Goal: Task Accomplishment & Management: Complete application form

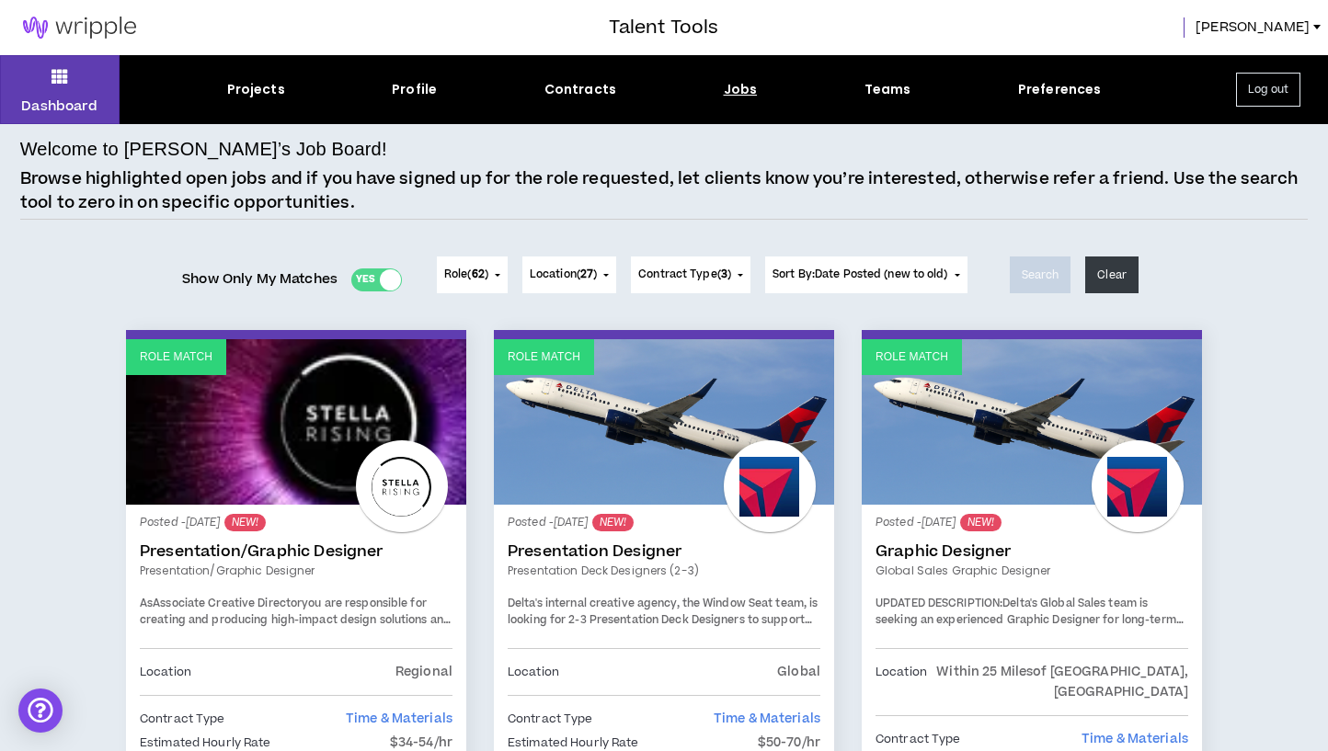
scroll to position [552, 0]
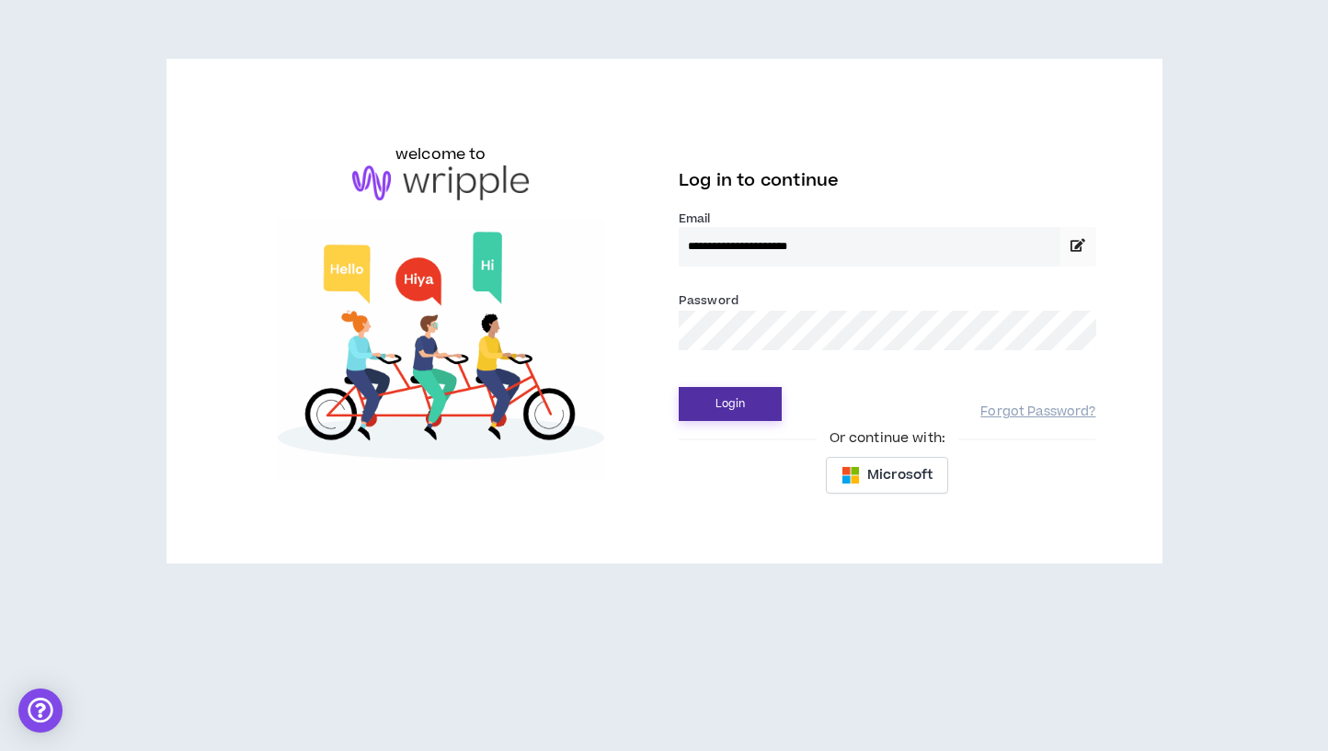
click at [713, 405] on button "Login" at bounding box center [730, 404] width 103 height 34
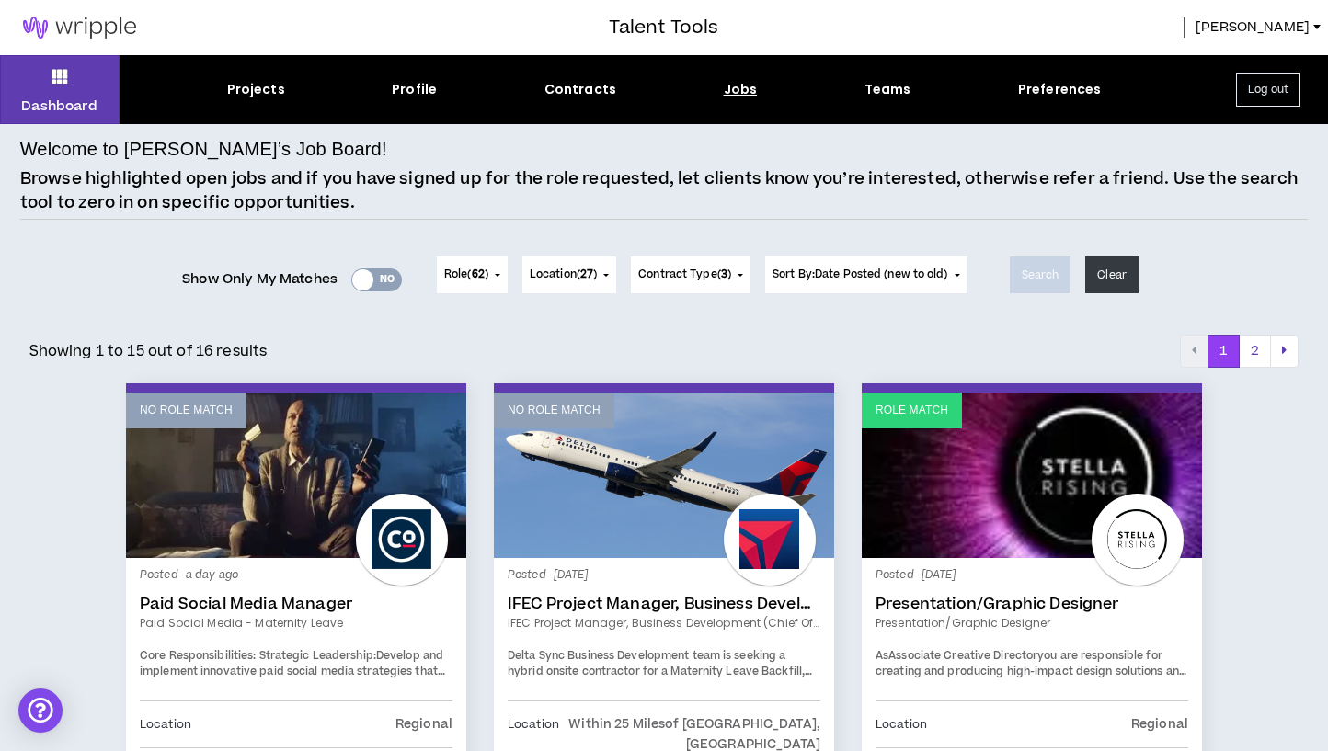
click at [384, 272] on div "Yes No" at bounding box center [376, 279] width 51 height 23
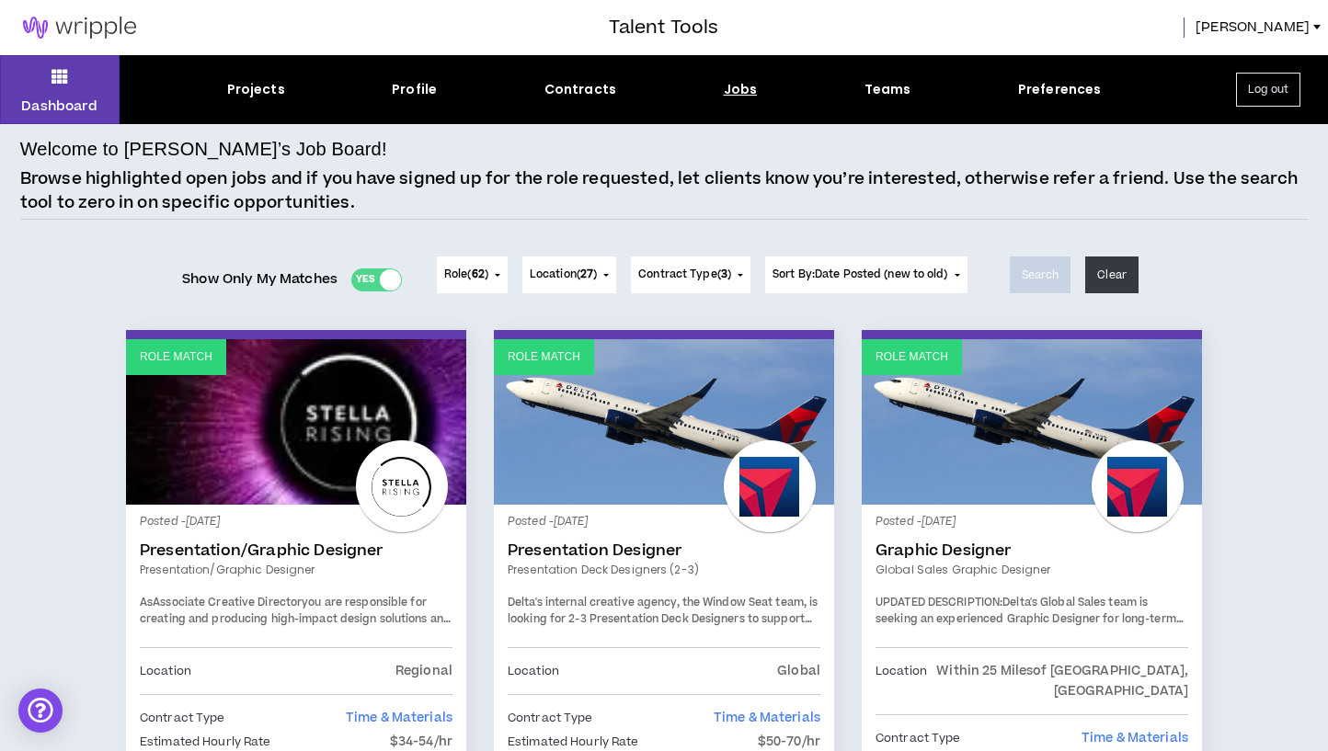
click at [596, 270] on span "Location ( 27 )" at bounding box center [563, 275] width 67 height 17
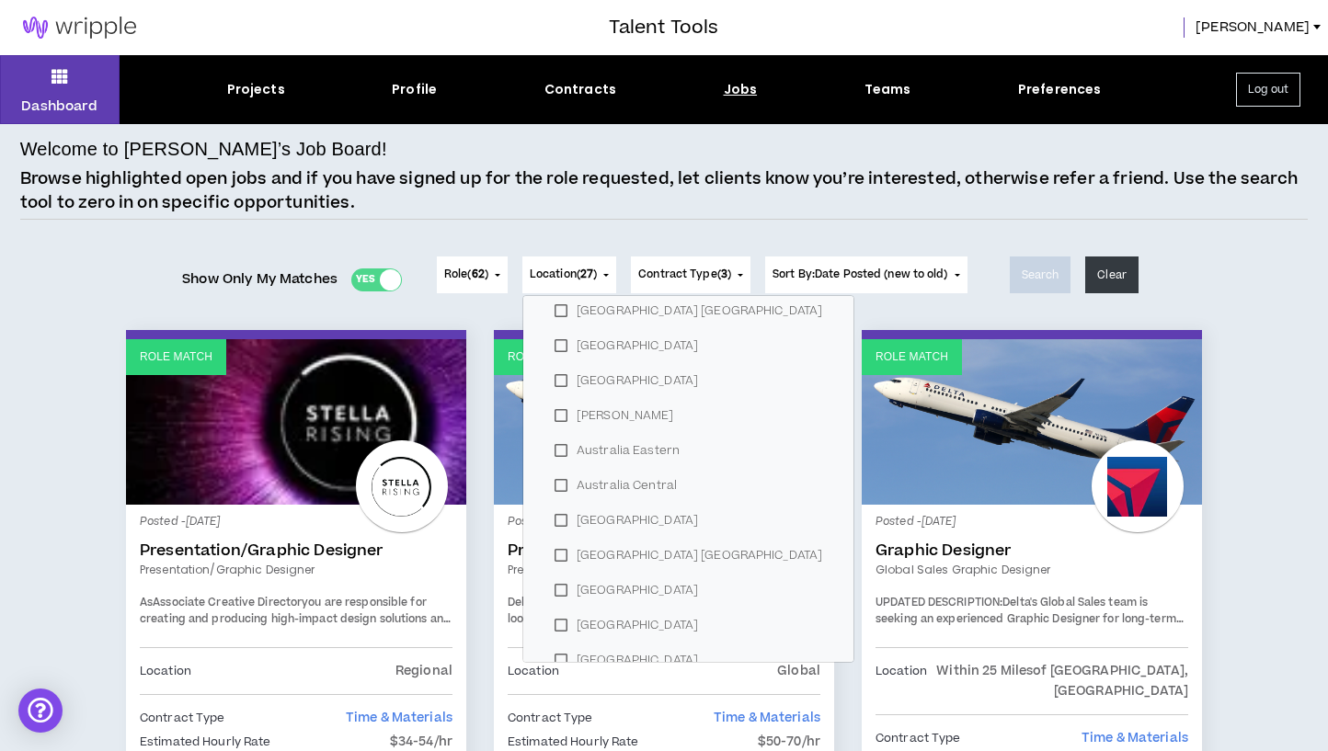
scroll to position [438, 0]
click at [485, 260] on button "Role ( 62 )" at bounding box center [472, 275] width 71 height 37
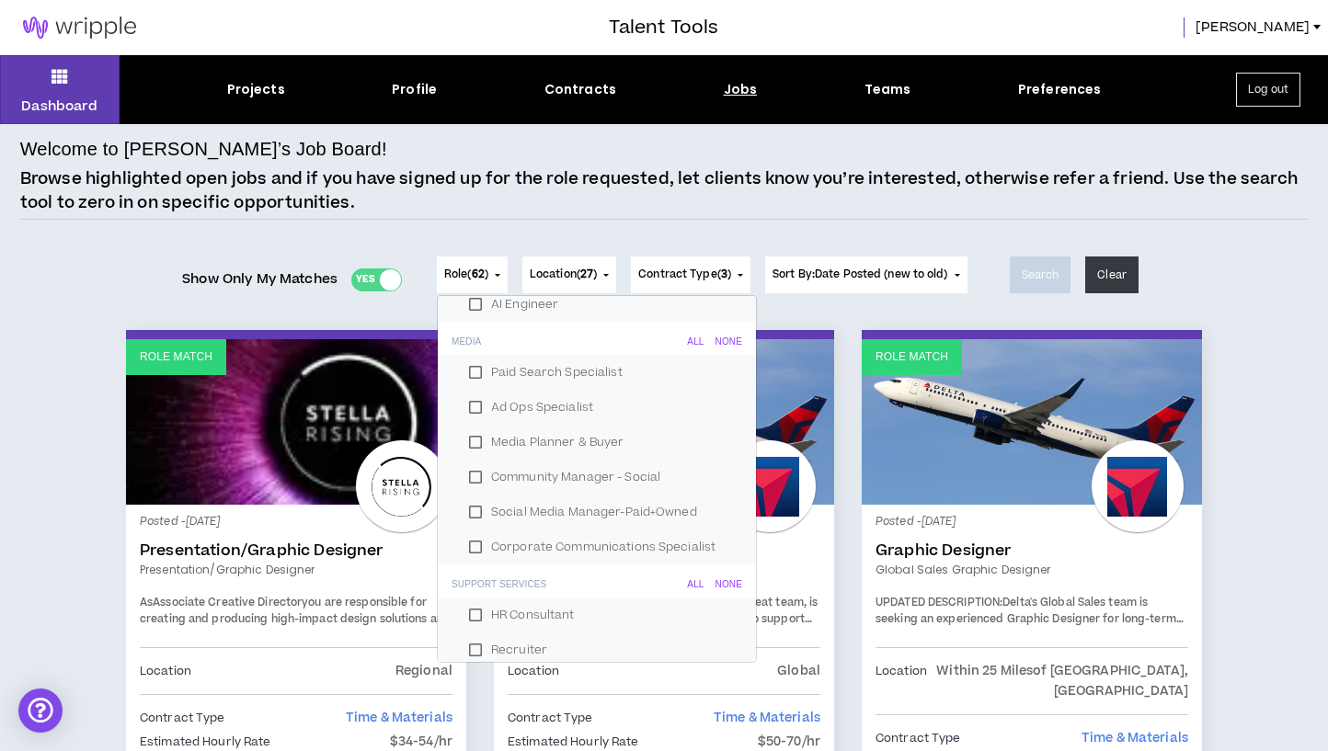
scroll to position [2127, 0]
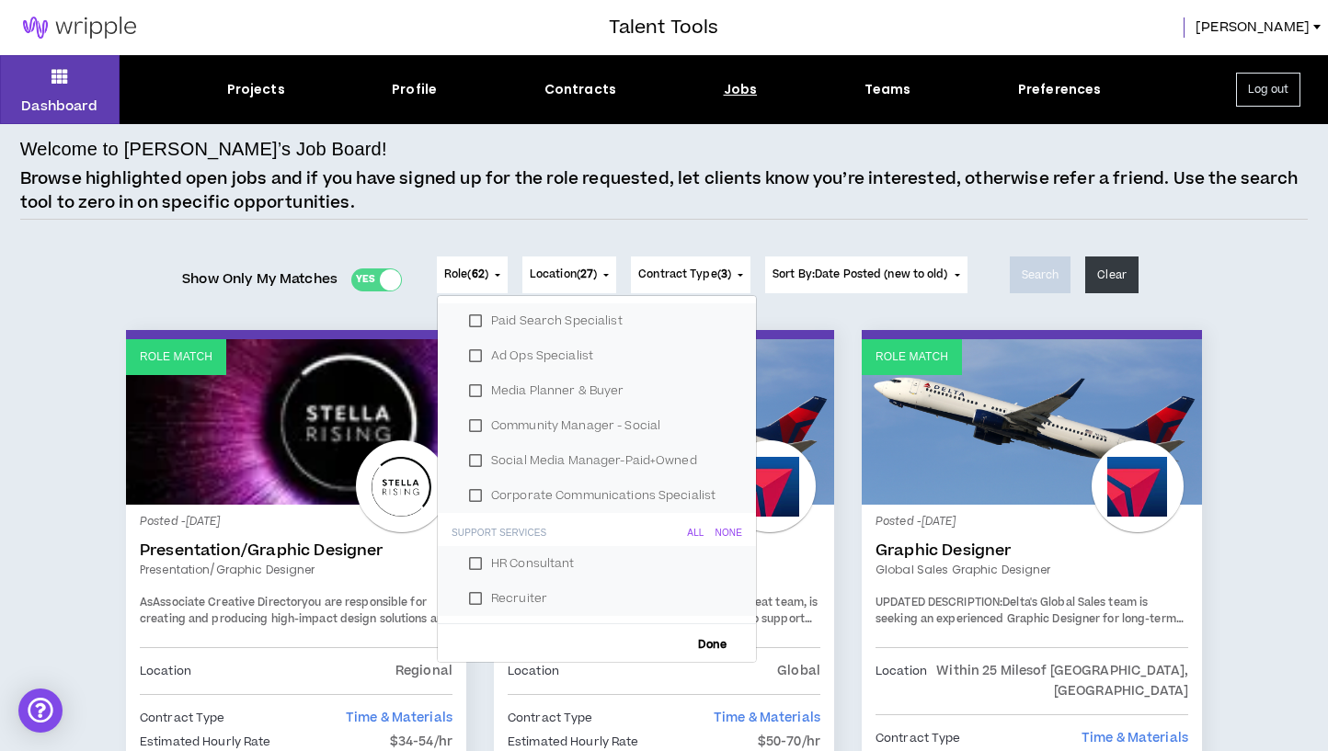
click at [740, 241] on div "Role ( 62 ) 62 Selected Edit Done Experience & Design All None Instructional De…" at bounding box center [701, 275] width 545 height 74
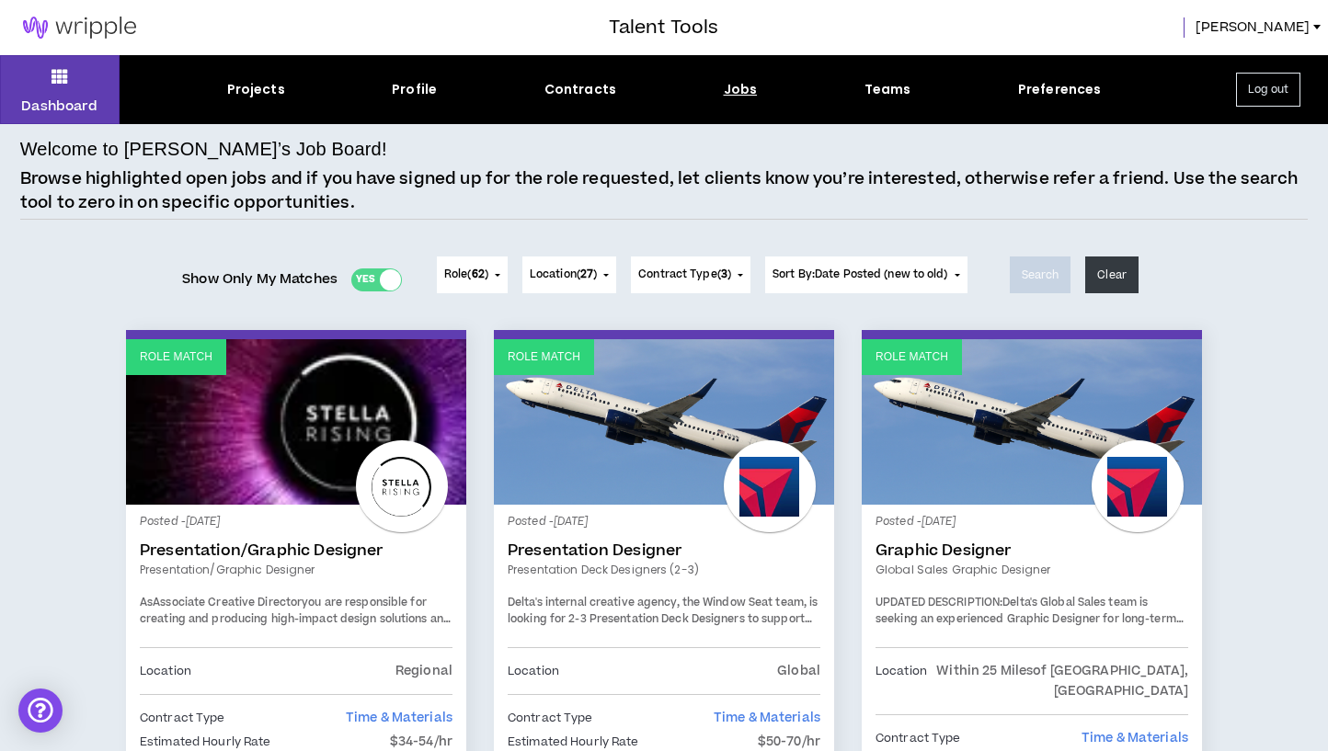
click at [856, 272] on span "Sort By: Date Posted (new to old)" at bounding box center [860, 275] width 176 height 16
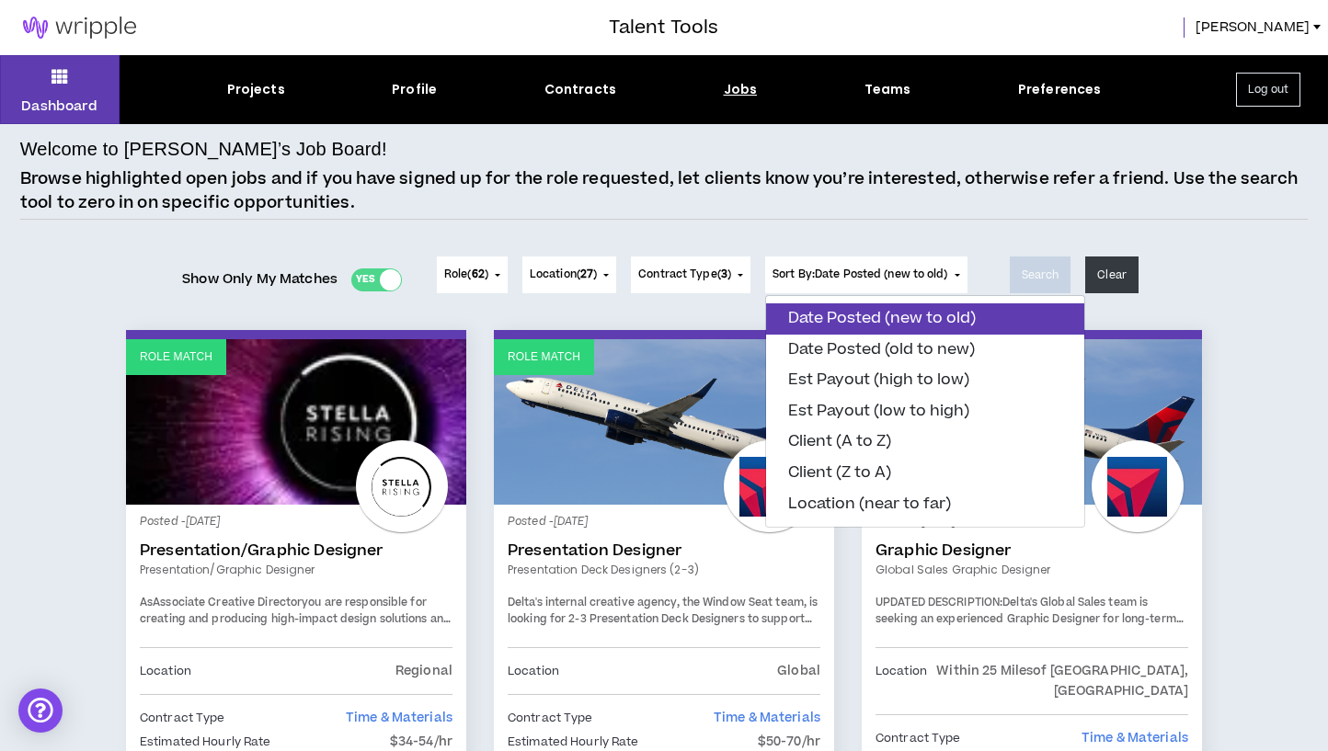
click at [813, 192] on p "Browse highlighted open jobs and if you have signed up for the role requested, …" at bounding box center [664, 190] width 1288 height 47
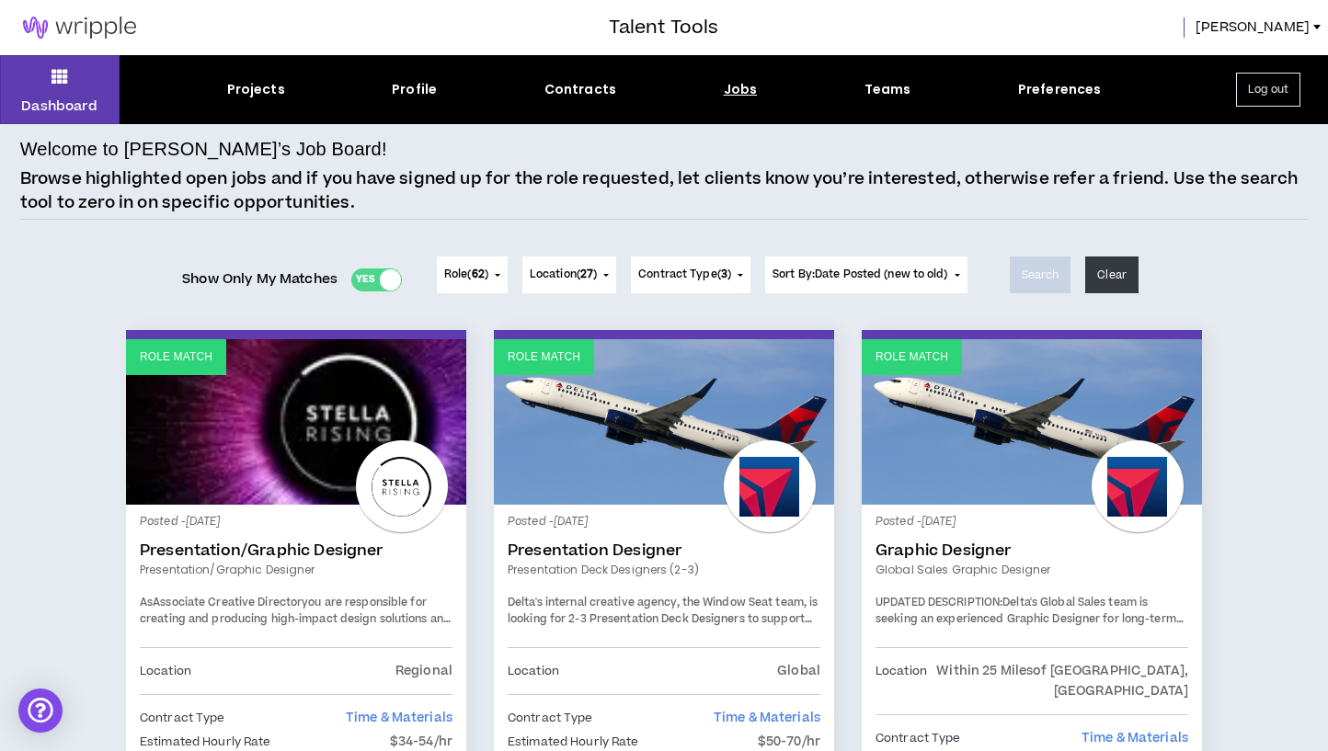
click at [679, 279] on span "Contract Type ( 3 )" at bounding box center [684, 275] width 93 height 17
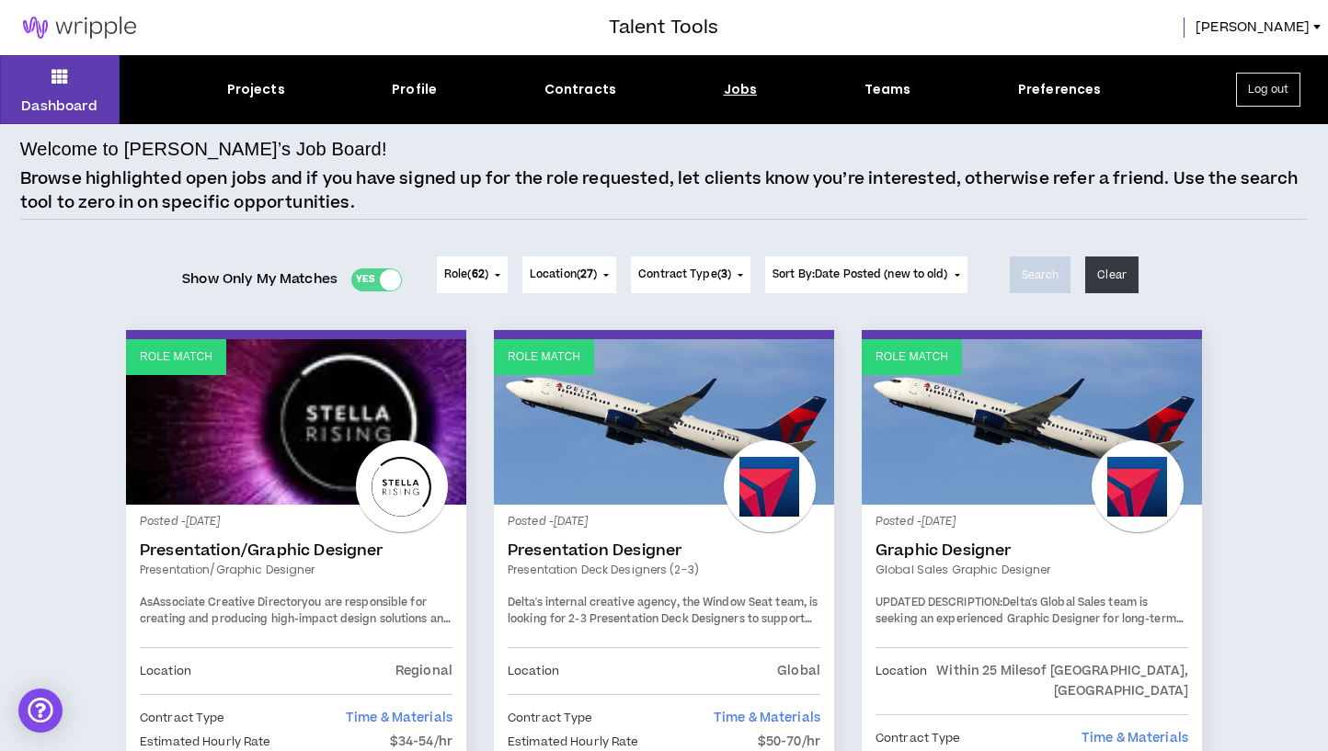
click at [360, 281] on div "Yes No" at bounding box center [376, 279] width 51 height 23
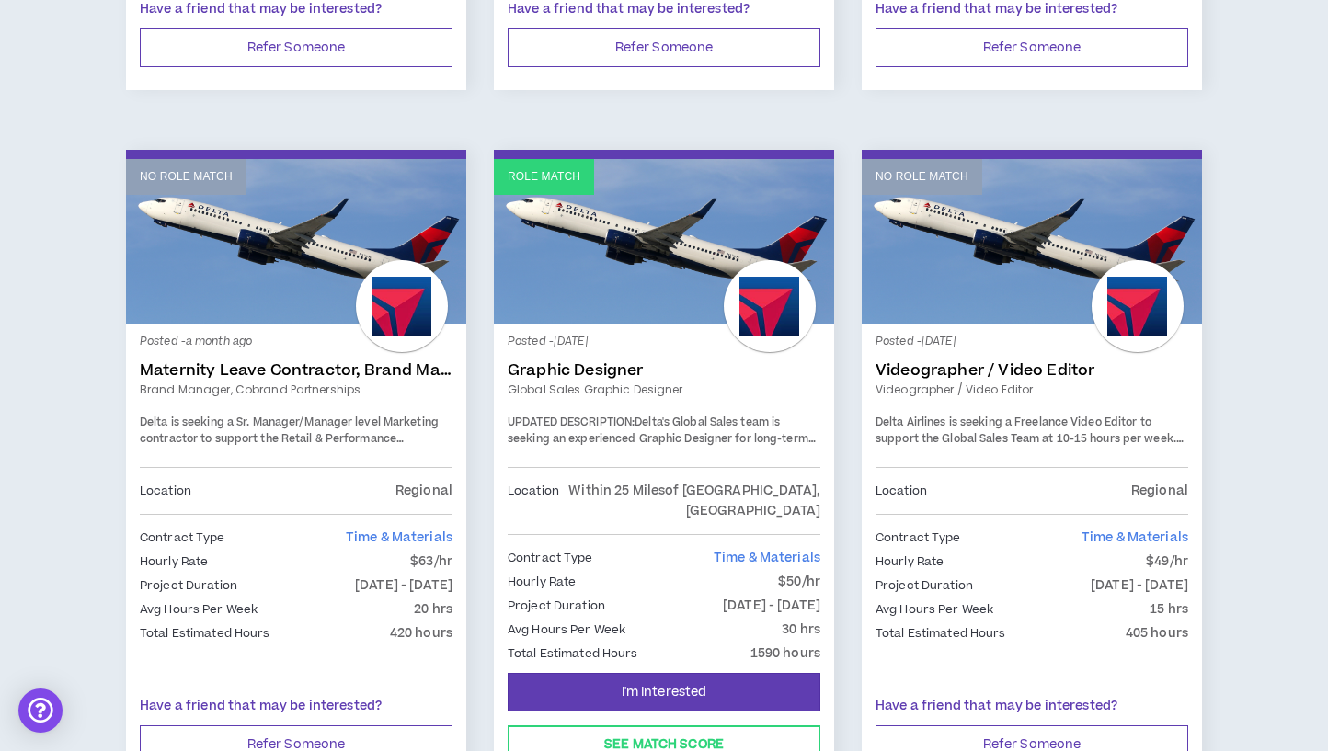
scroll to position [3096, 0]
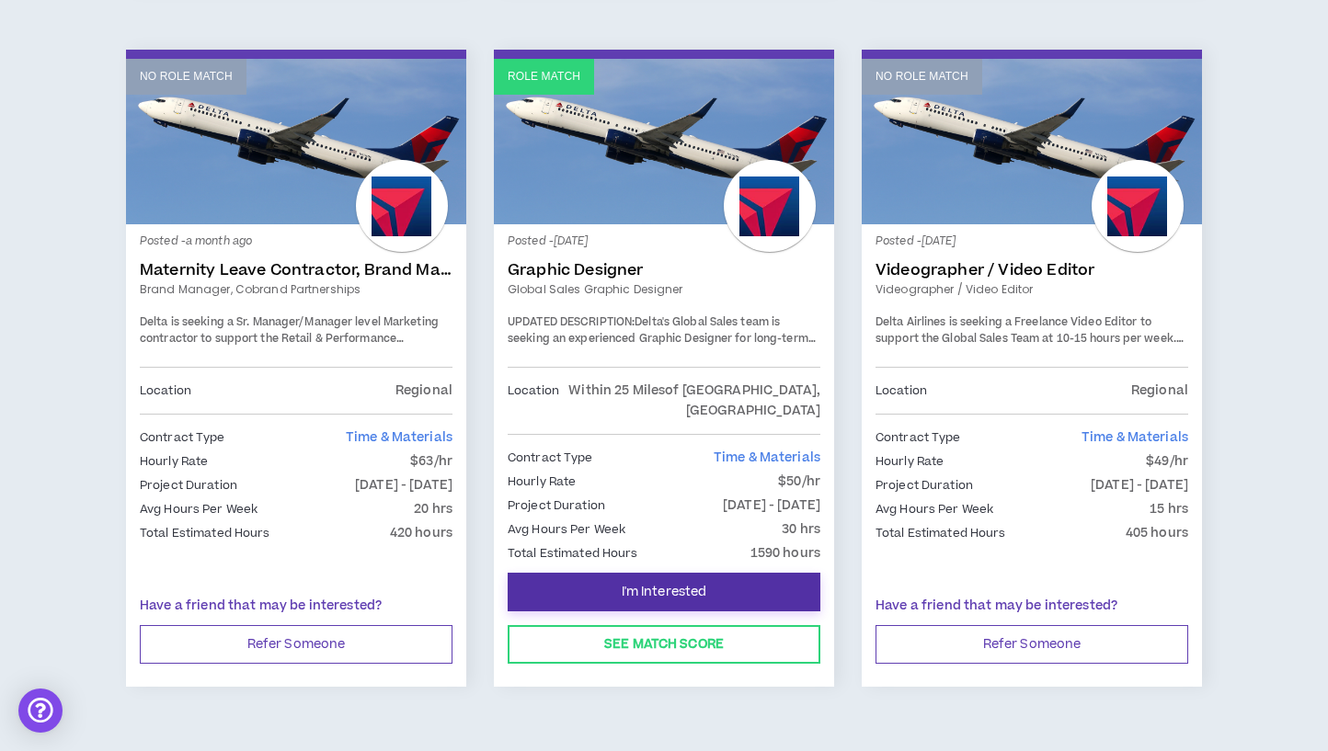
click at [751, 573] on button "I'm Interested" at bounding box center [663, 592] width 313 height 39
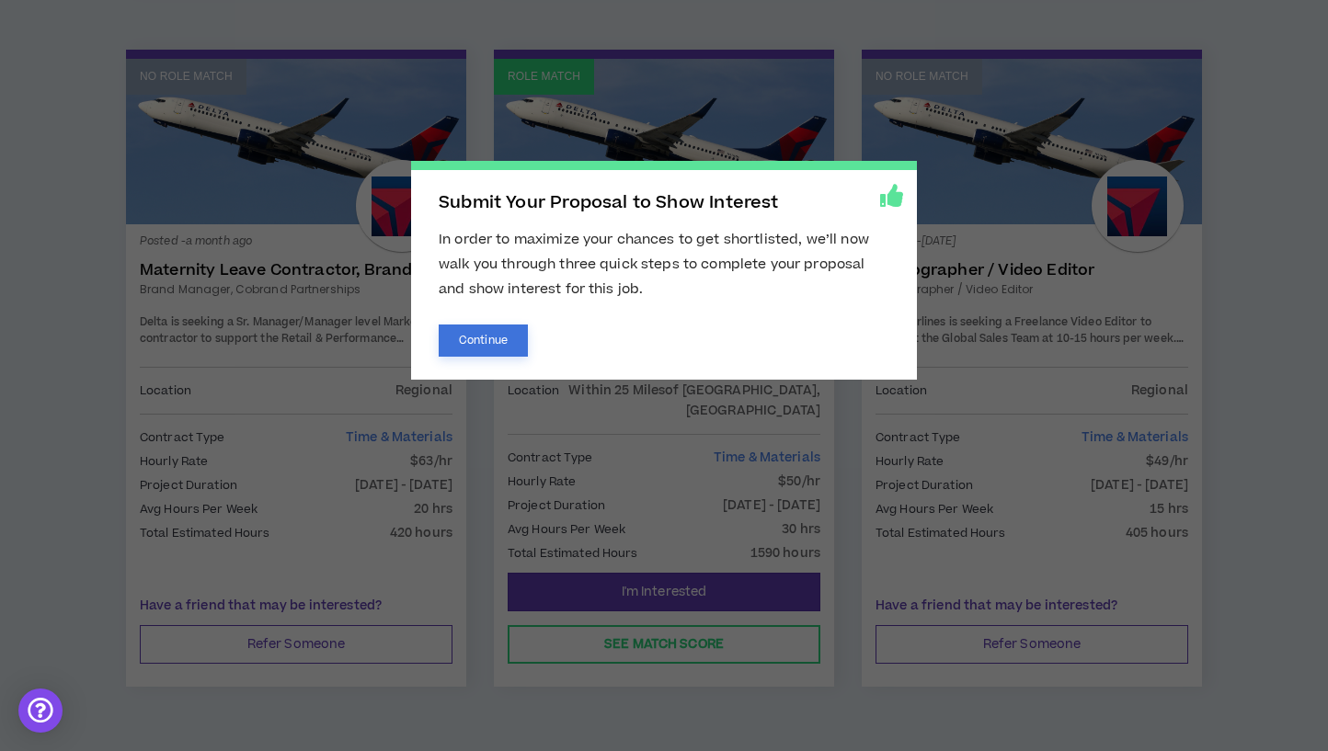
click at [478, 333] on button "Continue" at bounding box center [483, 341] width 89 height 32
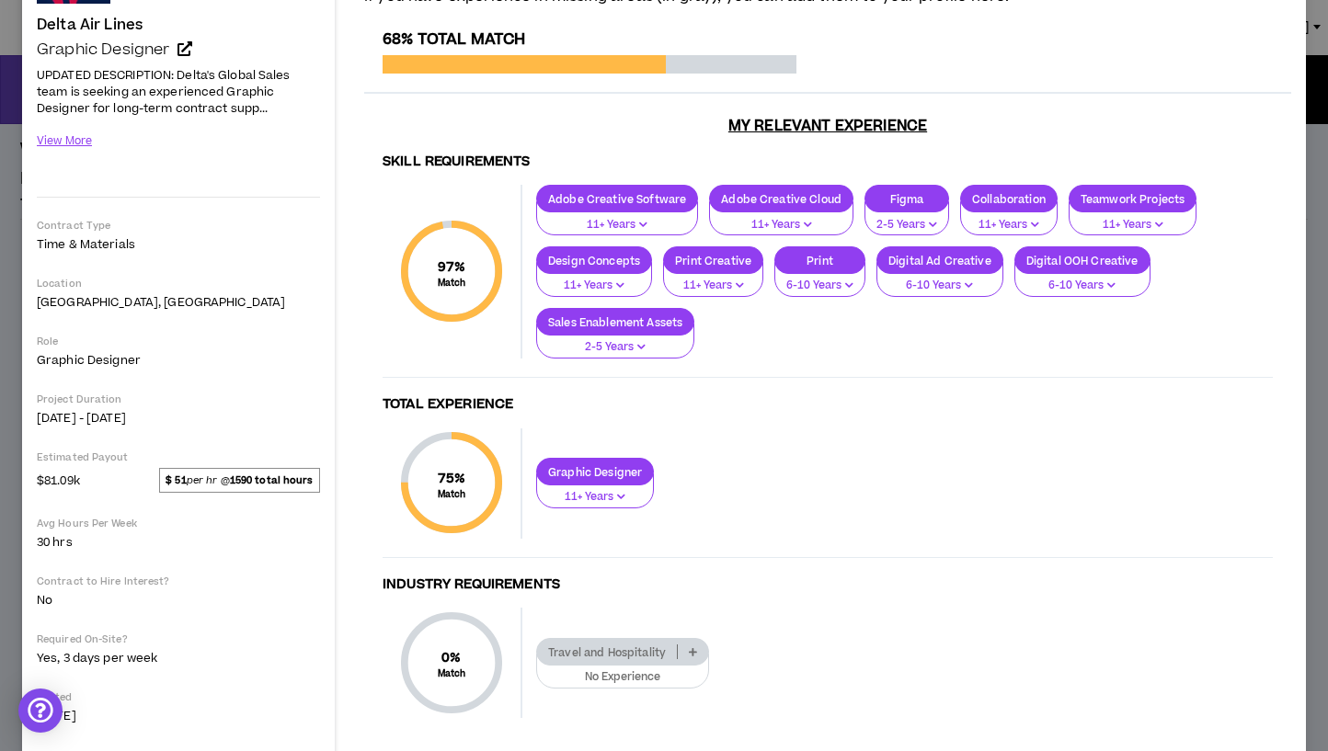
scroll to position [157, 0]
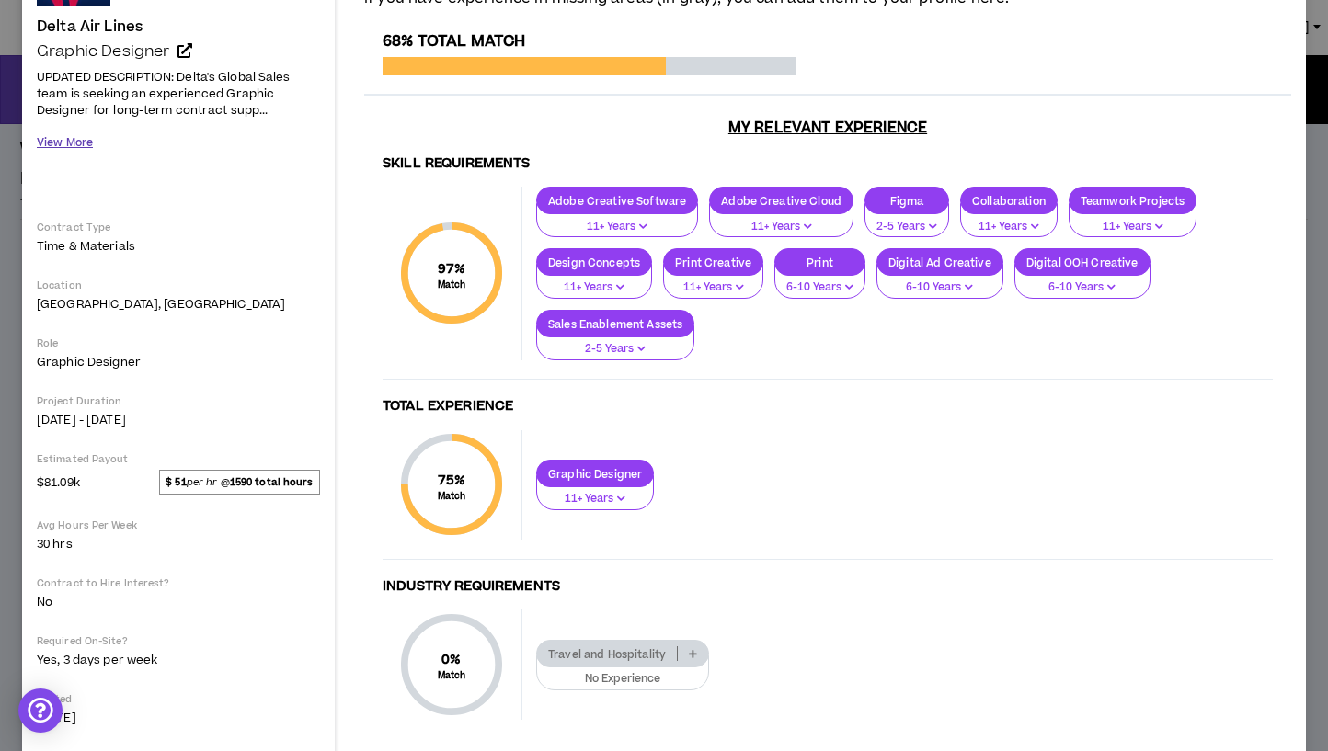
click at [67, 145] on button "View More" at bounding box center [65, 143] width 56 height 32
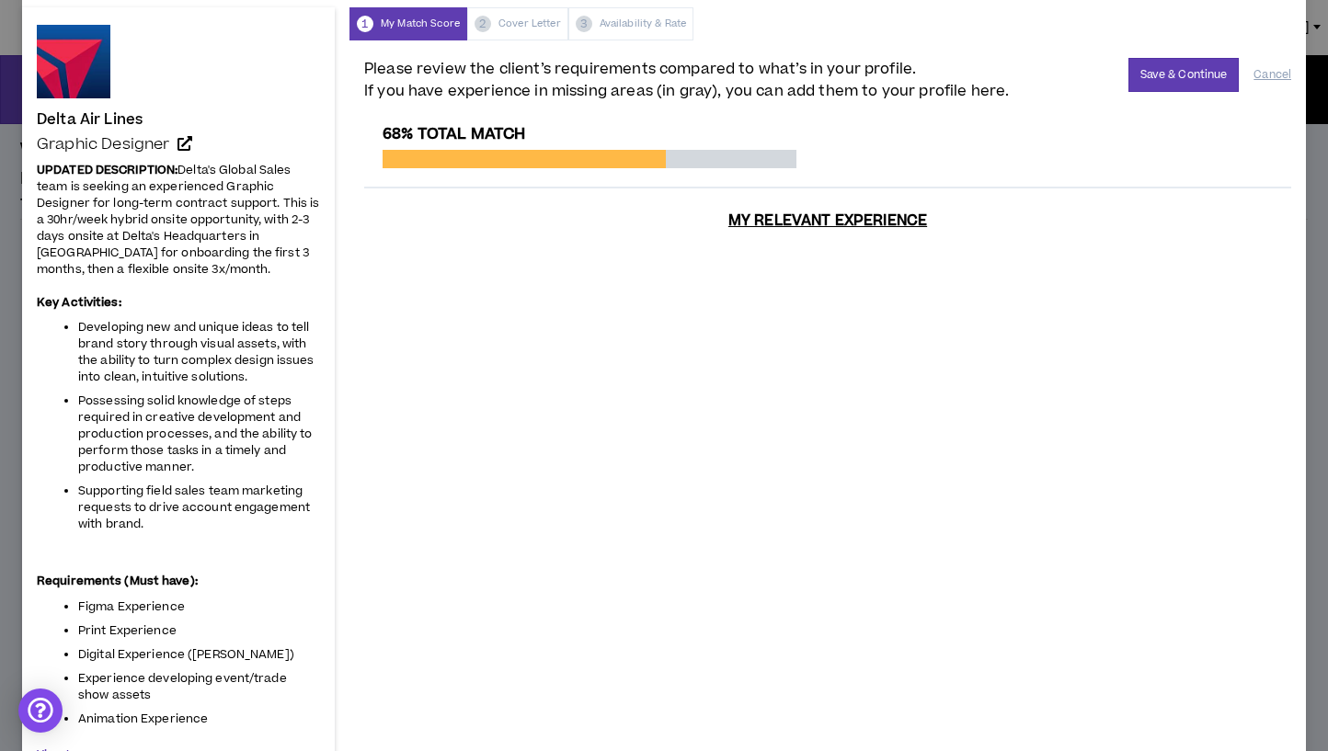
scroll to position [0, 0]
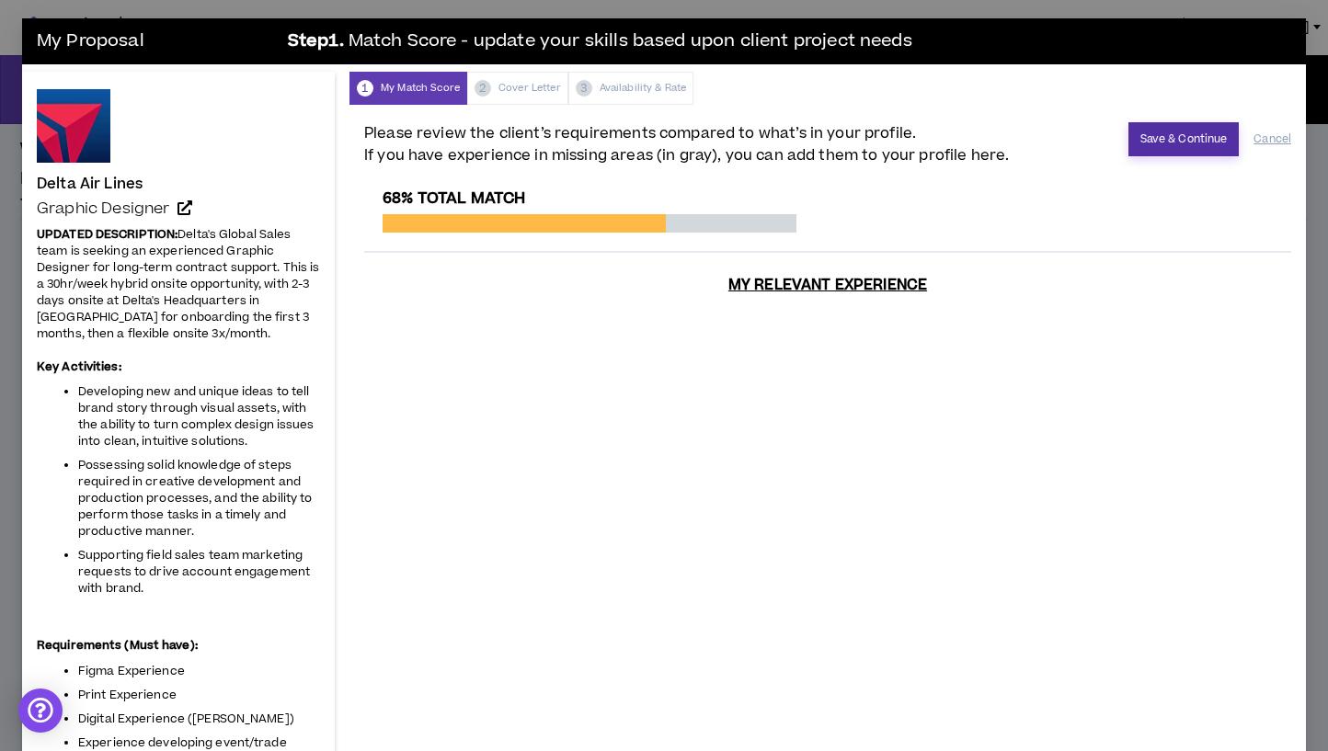
click at [1167, 143] on button "Save & Continue" at bounding box center [1183, 139] width 111 height 34
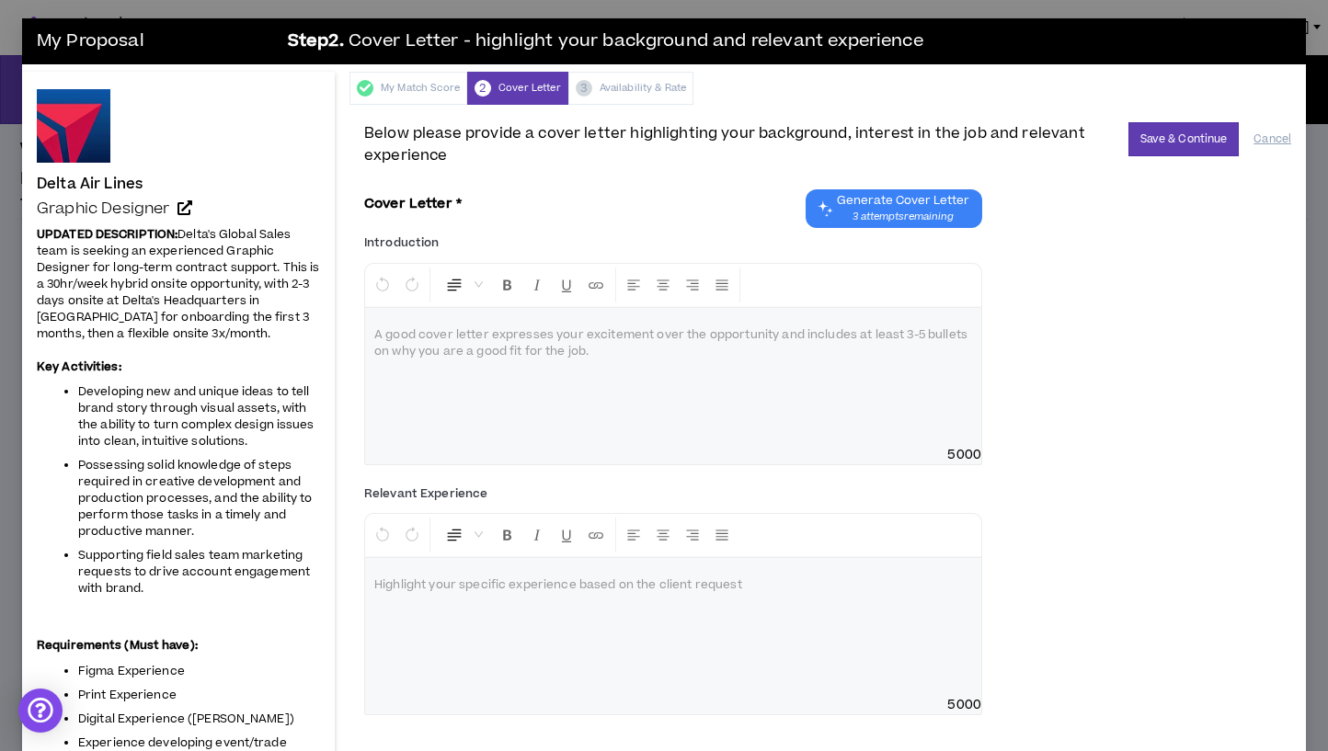
click at [886, 203] on span "Generate Cover Letter" at bounding box center [903, 200] width 132 height 15
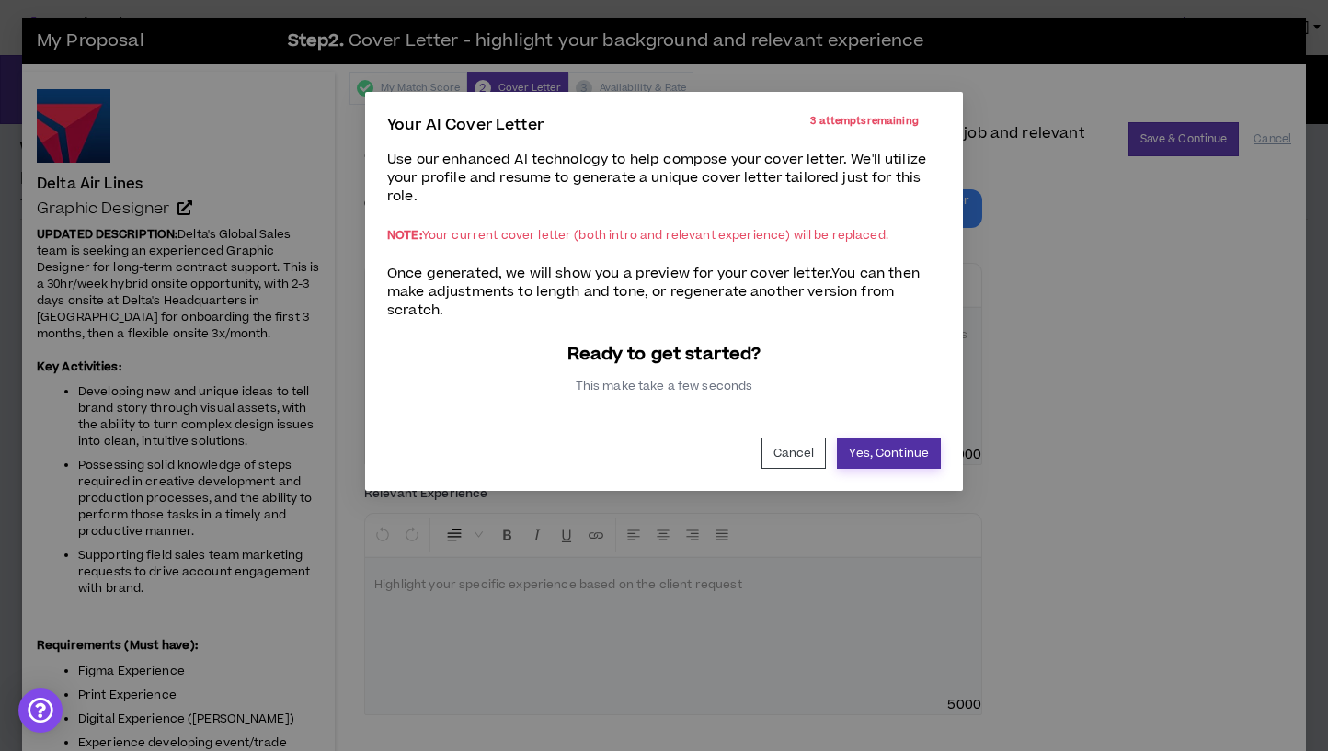
click at [885, 446] on button "Yes, Continue" at bounding box center [889, 453] width 104 height 31
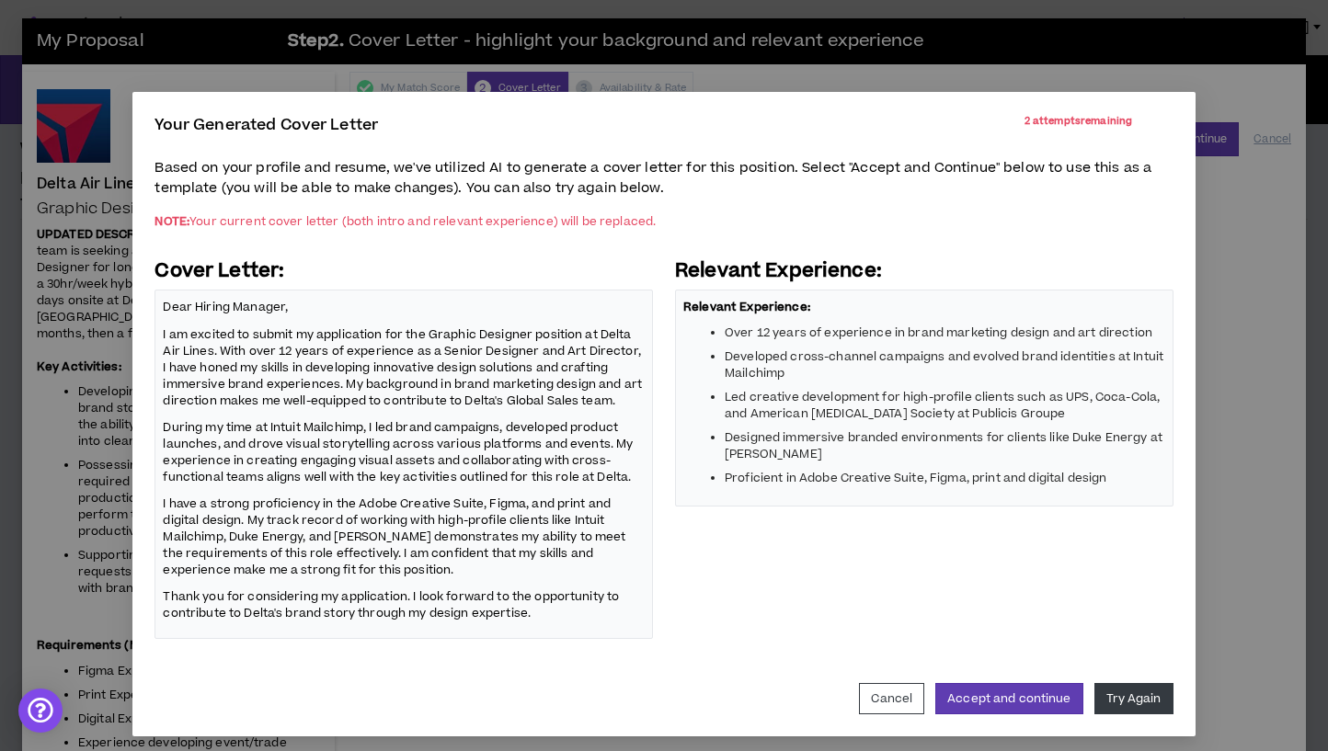
scroll to position [6, 0]
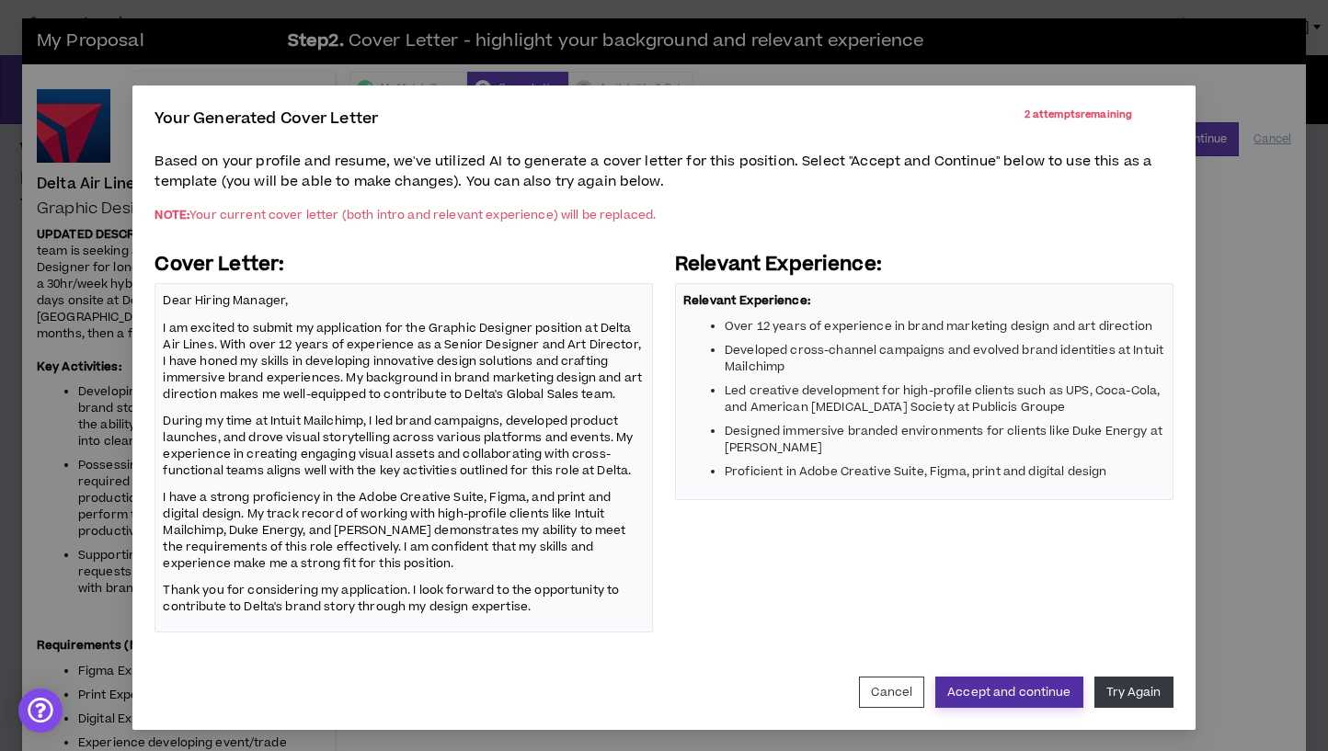
click at [1048, 686] on button "Accept and continue" at bounding box center [1008, 692] width 147 height 31
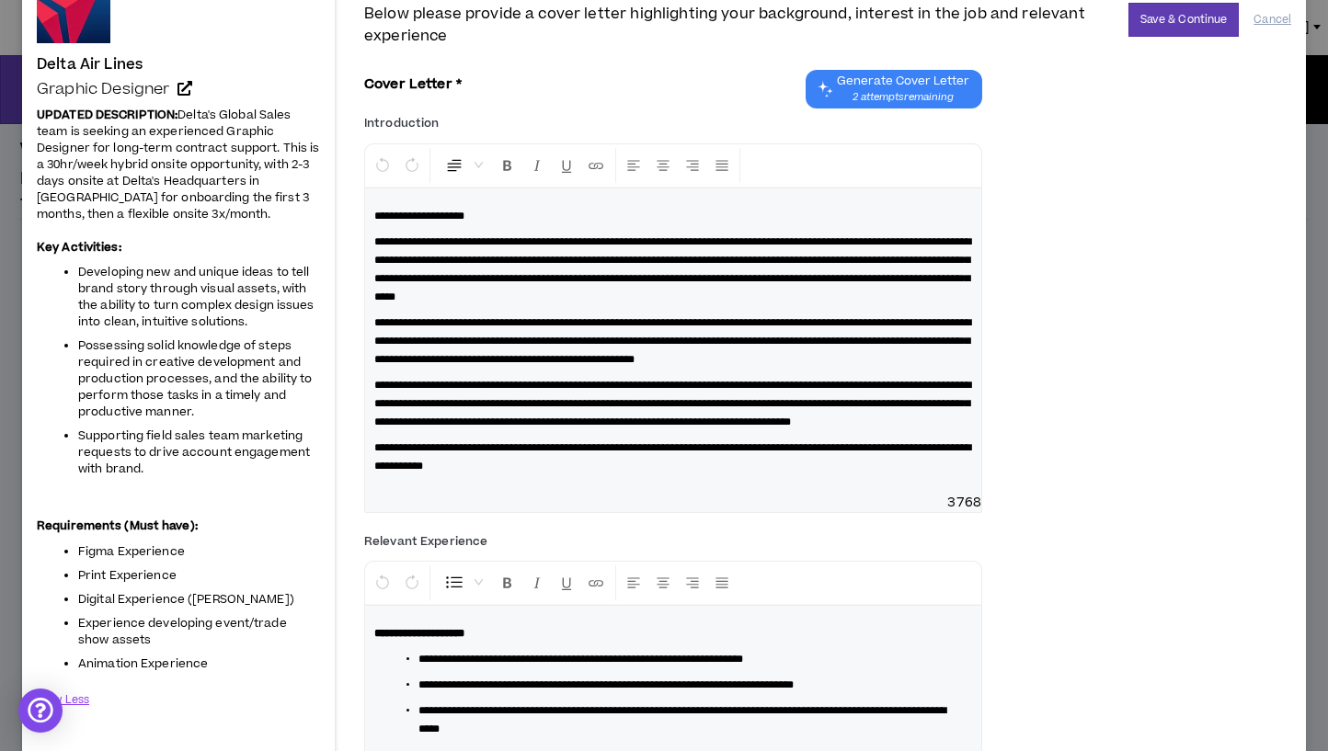
scroll to position [0, 0]
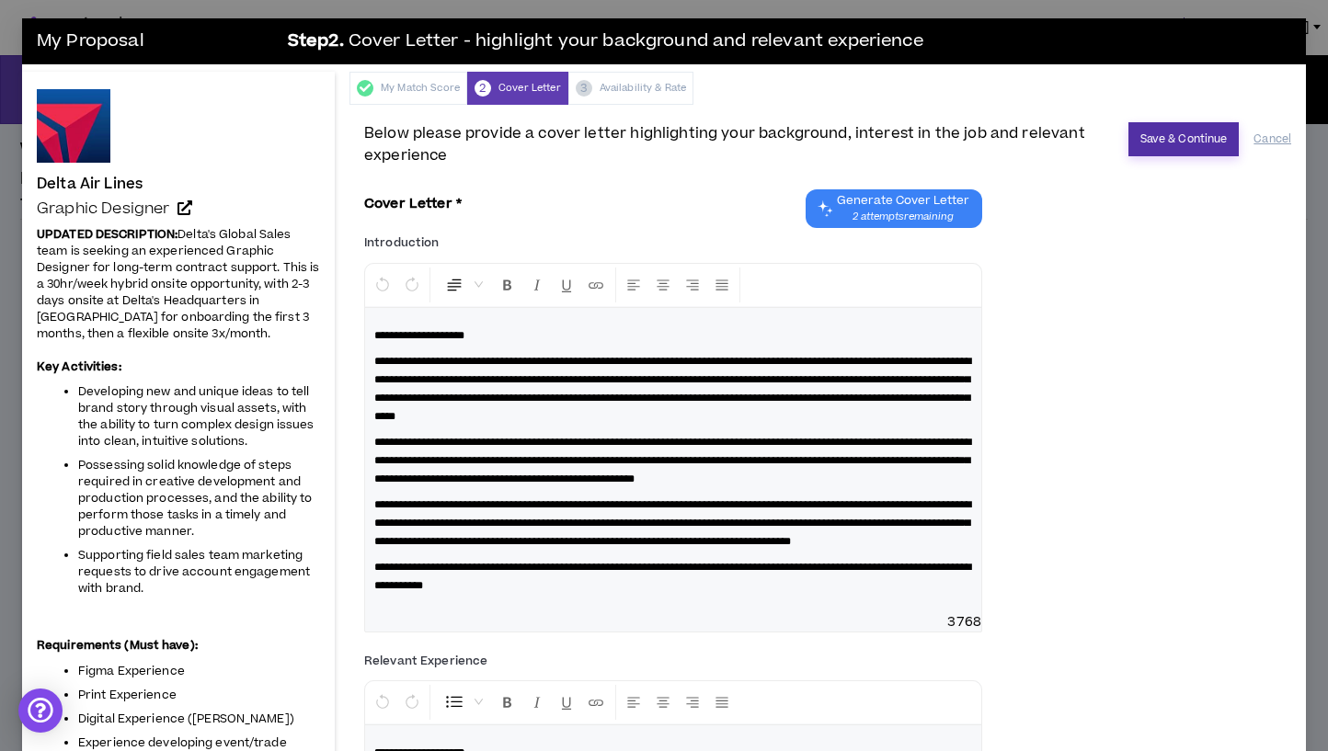
click at [1189, 130] on button "Save & Continue" at bounding box center [1183, 139] width 111 height 34
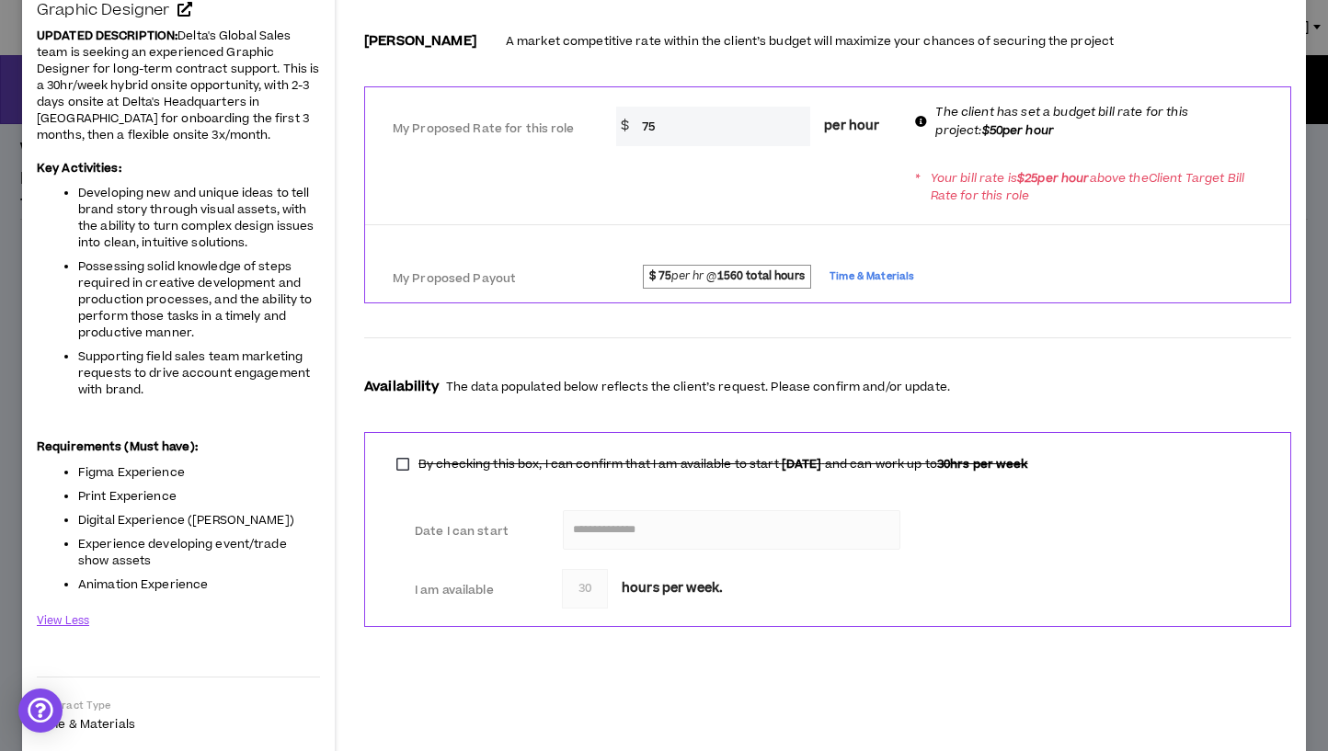
scroll to position [279, 0]
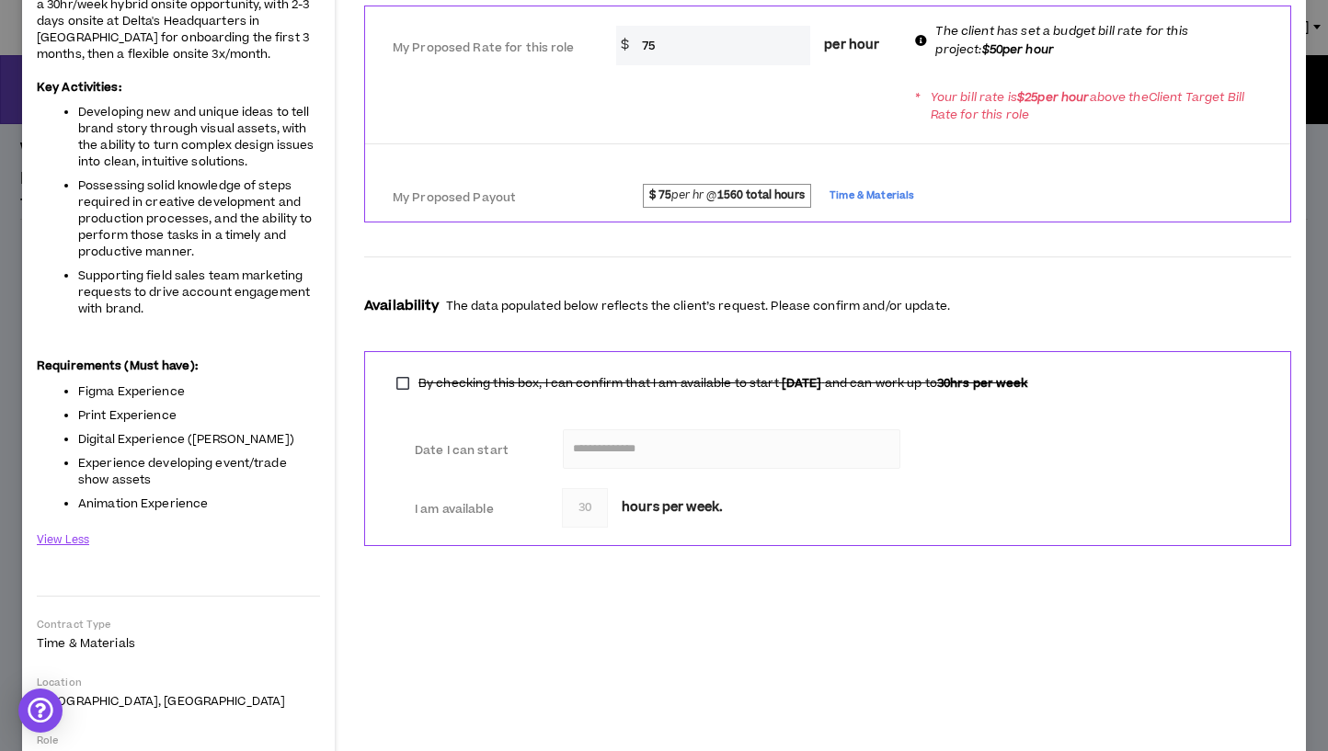
click at [405, 390] on label "By checking this box, I can confirm that I am available to start Sep 22, 2025 a…" at bounding box center [712, 384] width 650 height 26
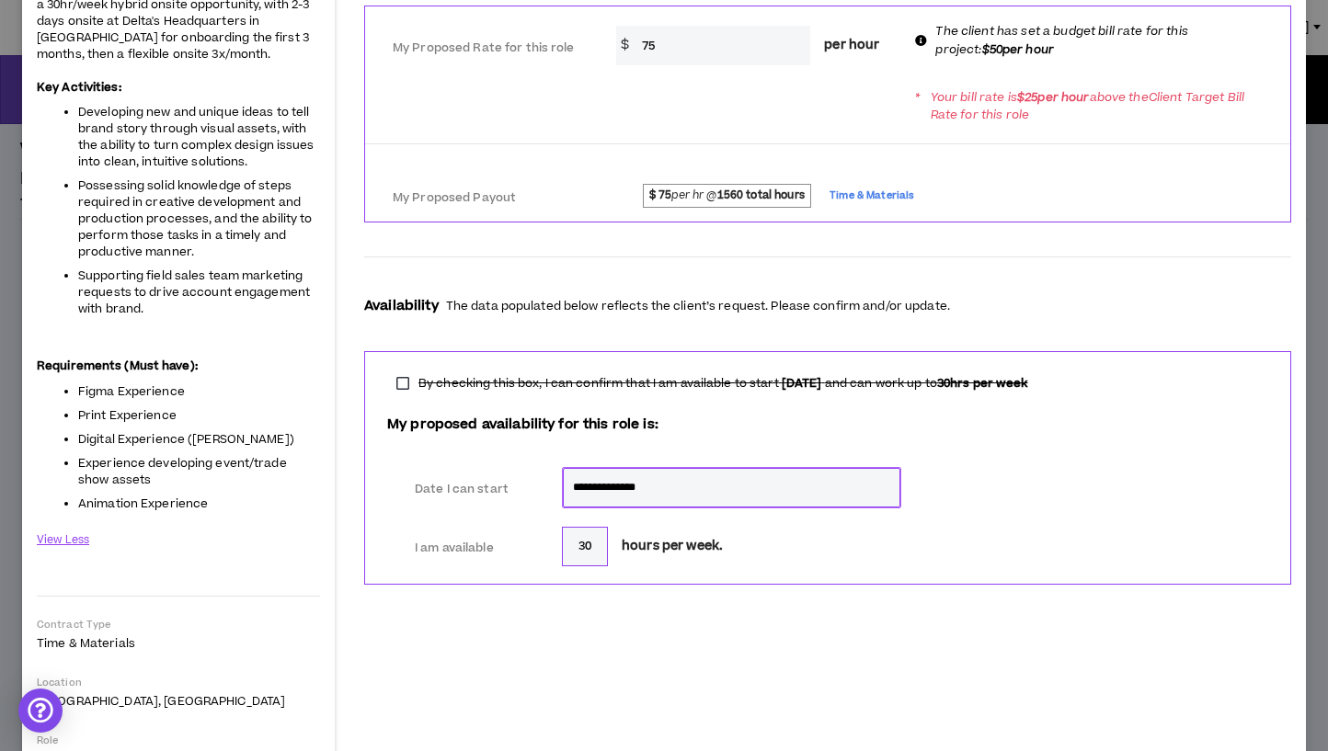
click at [629, 493] on input "**********" at bounding box center [731, 488] width 337 height 40
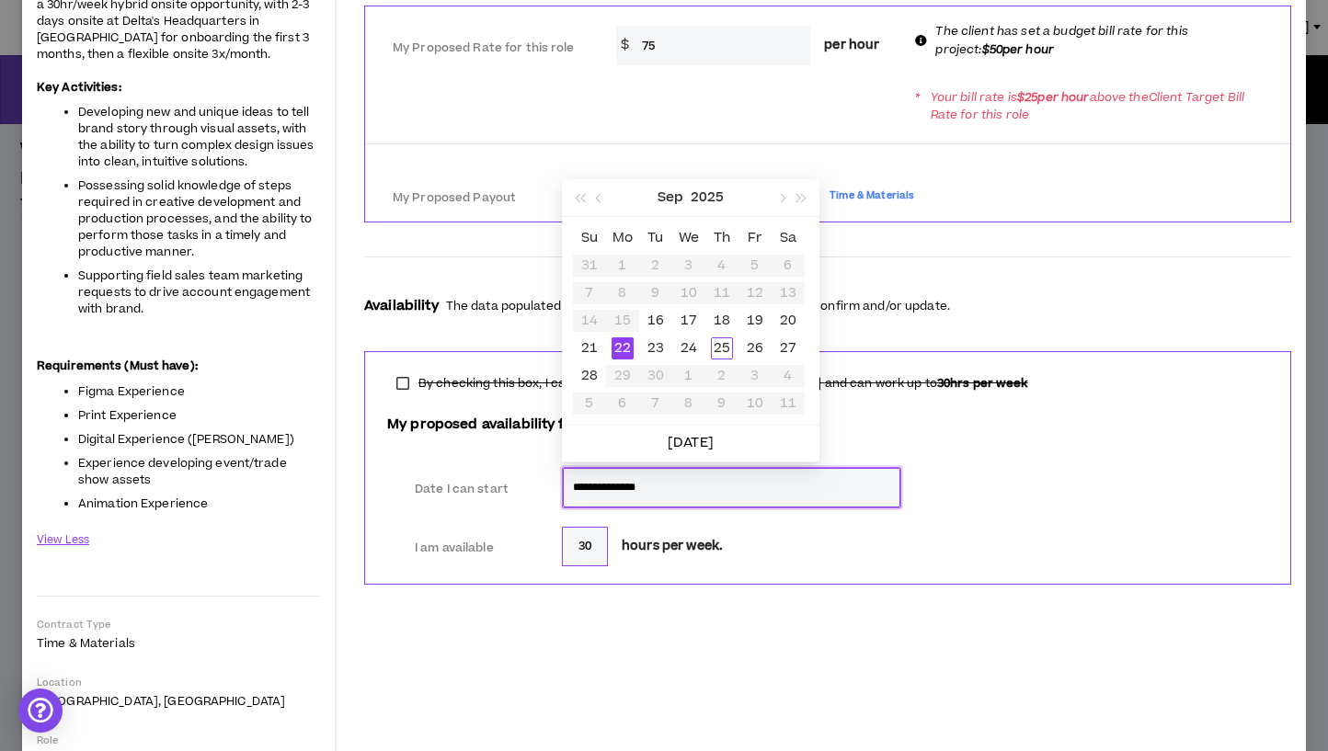
type input "**********"
click at [804, 204] on button "button" at bounding box center [802, 197] width 20 height 37
click at [792, 203] on button "button" at bounding box center [802, 197] width 20 height 37
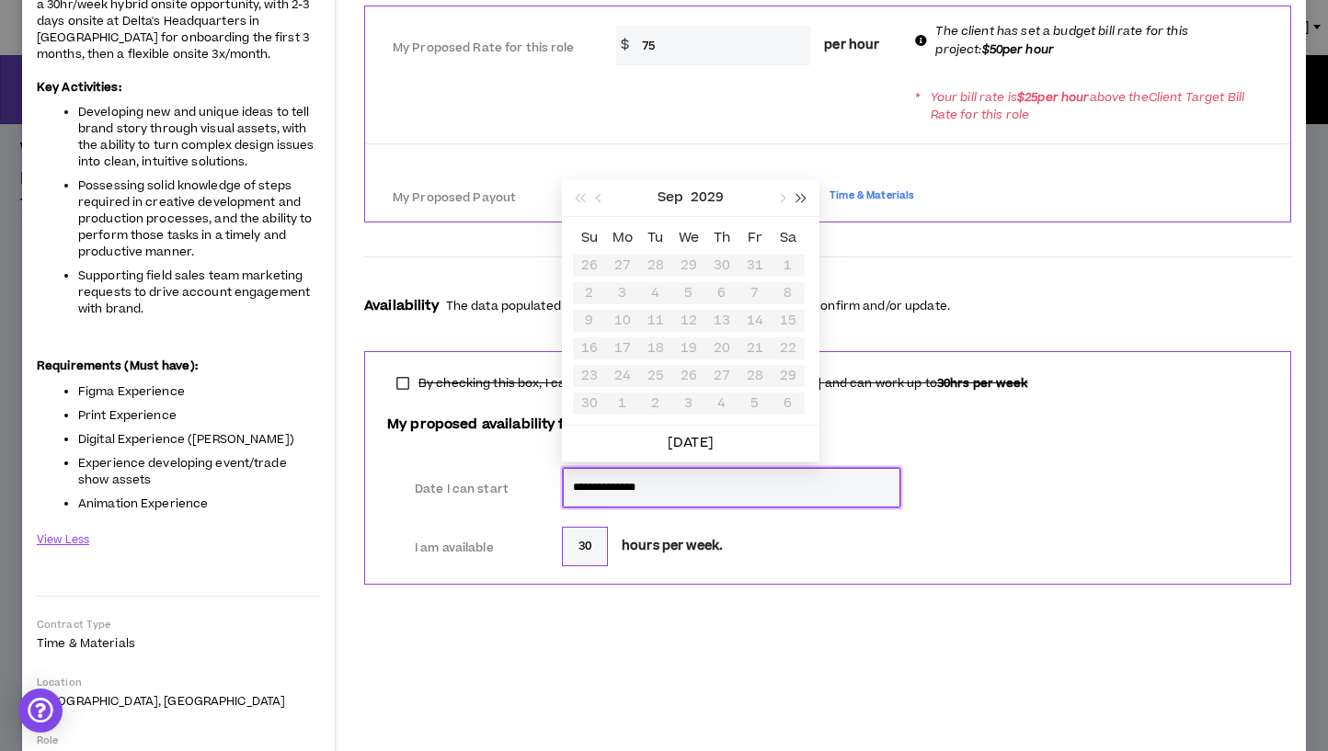
click at [792, 203] on button "button" at bounding box center [802, 197] width 20 height 37
click at [782, 203] on button "button" at bounding box center [780, 197] width 20 height 37
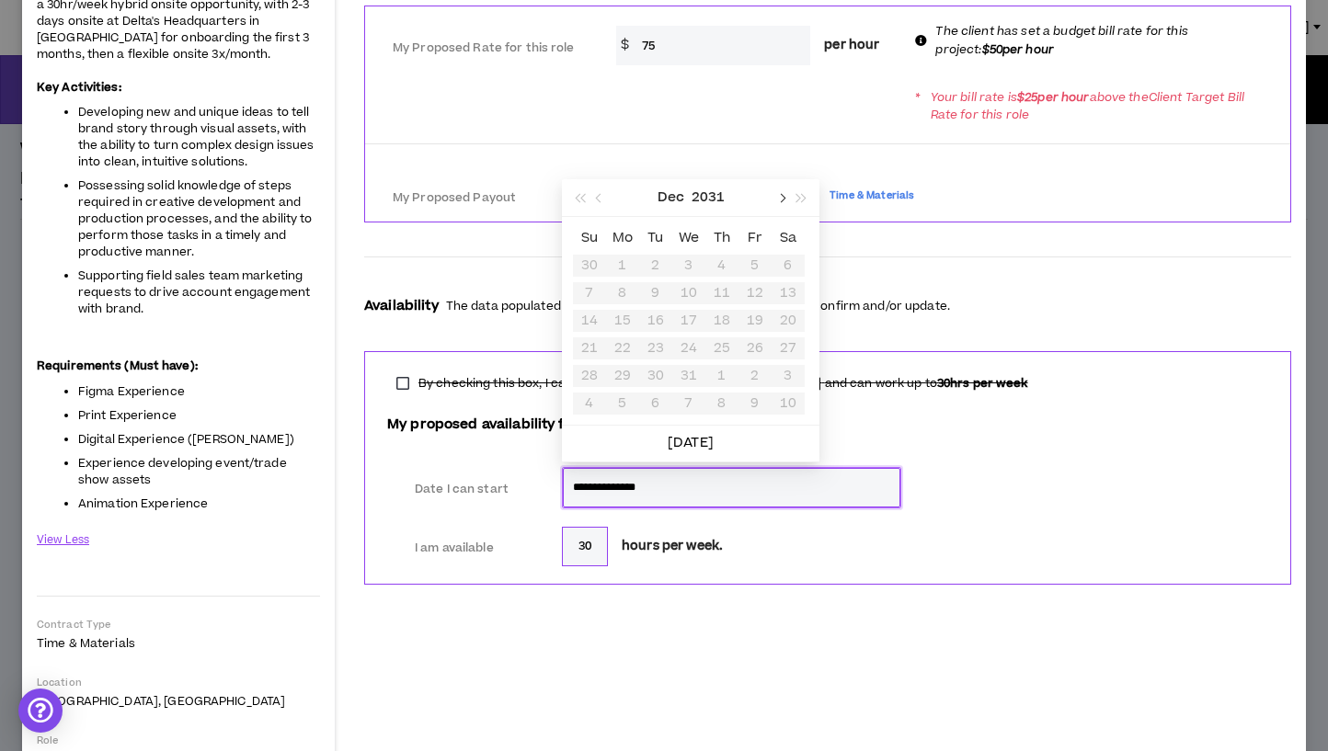
click at [782, 203] on button "button" at bounding box center [780, 197] width 20 height 37
click at [797, 199] on span "button" at bounding box center [801, 198] width 9 height 9
click at [571, 200] on button "button" at bounding box center [579, 197] width 20 height 37
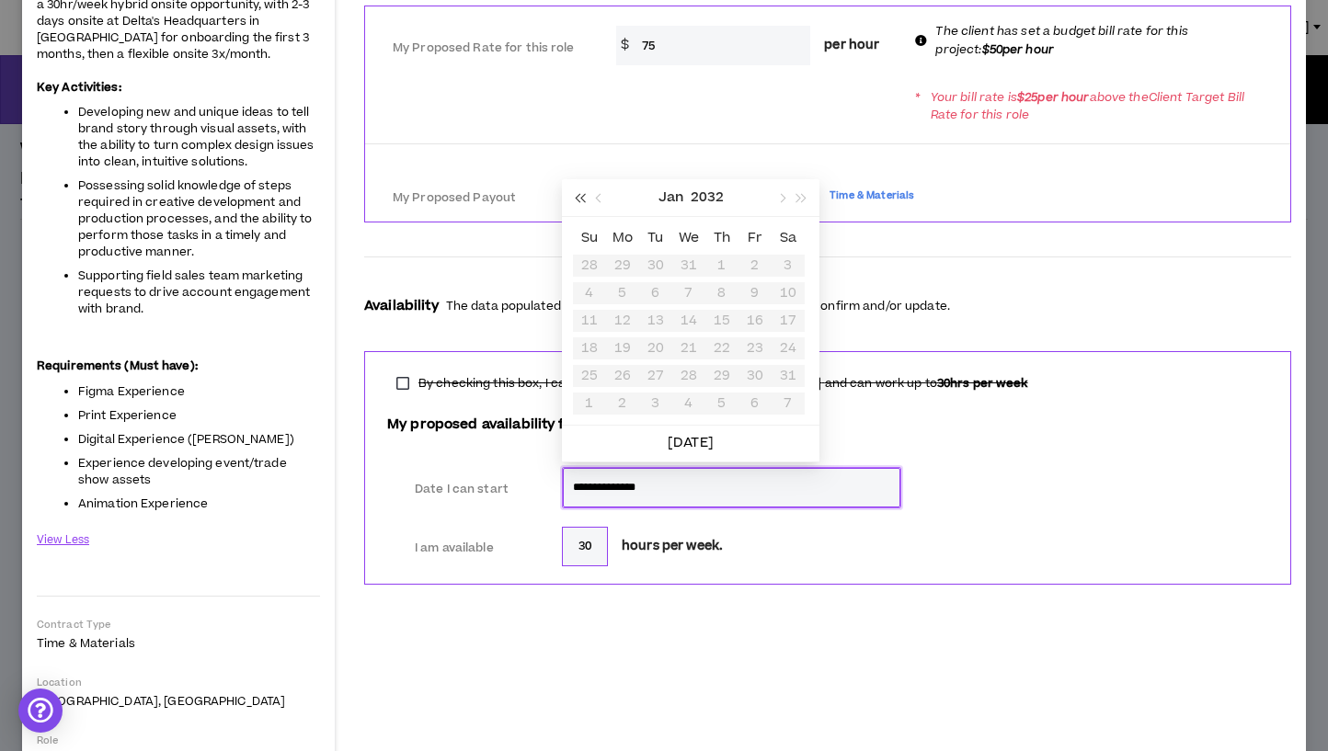
click at [571, 200] on button "button" at bounding box center [579, 197] width 20 height 37
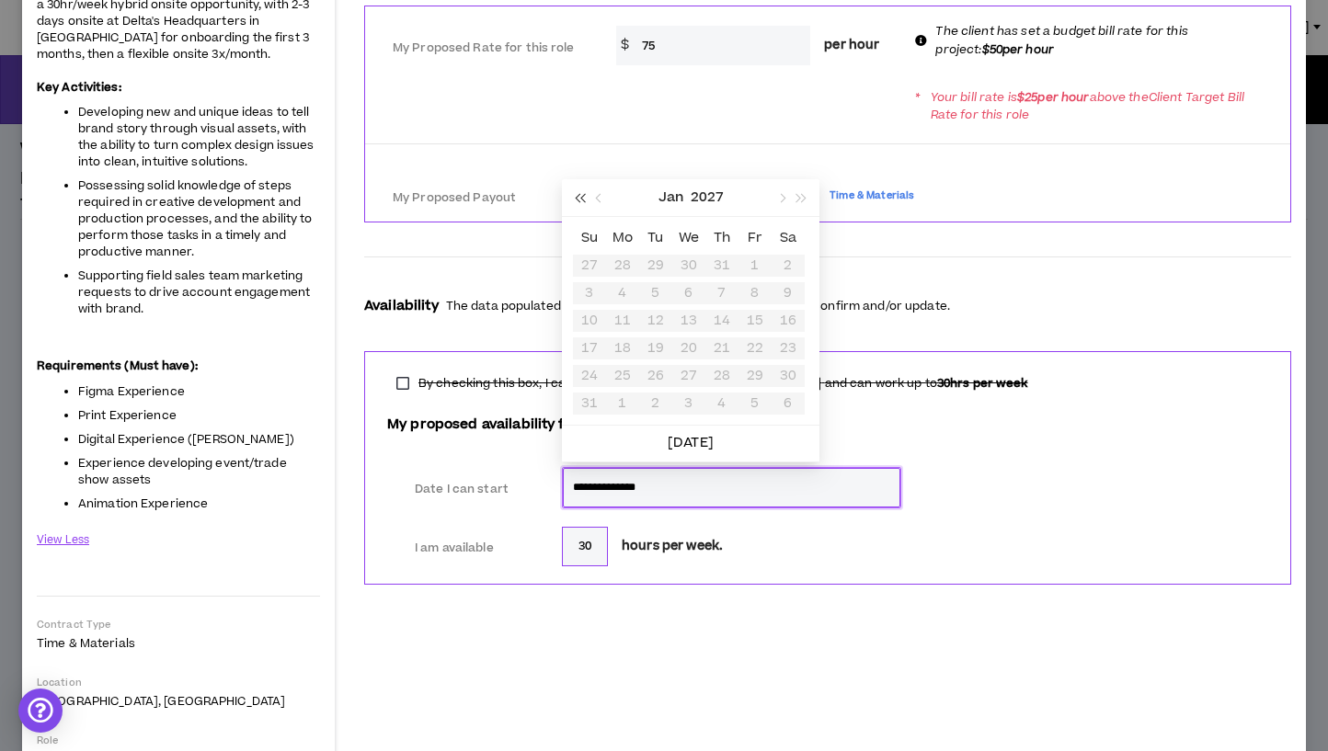
click at [571, 200] on button "button" at bounding box center [579, 197] width 20 height 37
click at [595, 202] on button "button" at bounding box center [599, 197] width 20 height 37
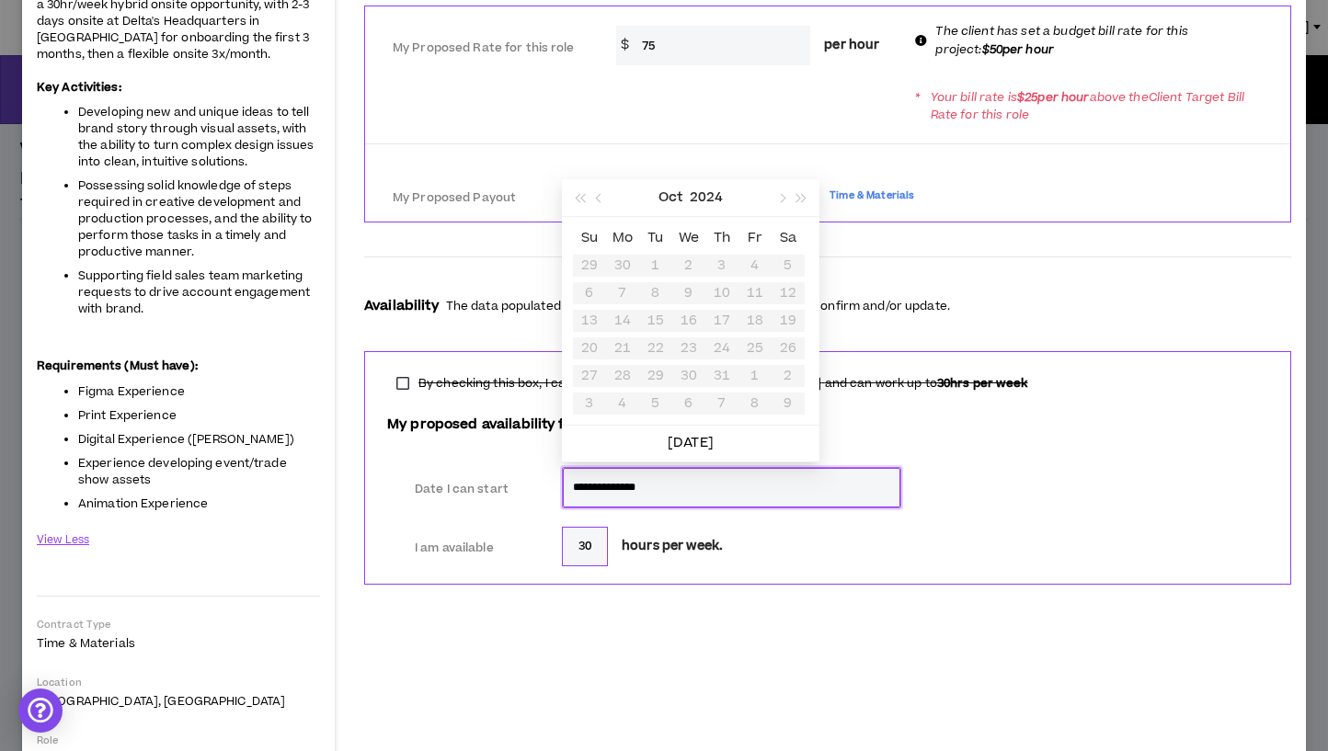
click at [624, 322] on table "Su Mo Tu We Th Fr Sa 29 30 1 2 3 4 5 6 7 8 9 10 11 12 13 14 15 16 17 18 19 20 2…" at bounding box center [689, 320] width 232 height 193
click at [713, 598] on form "**********" at bounding box center [827, 269] width 927 height 659
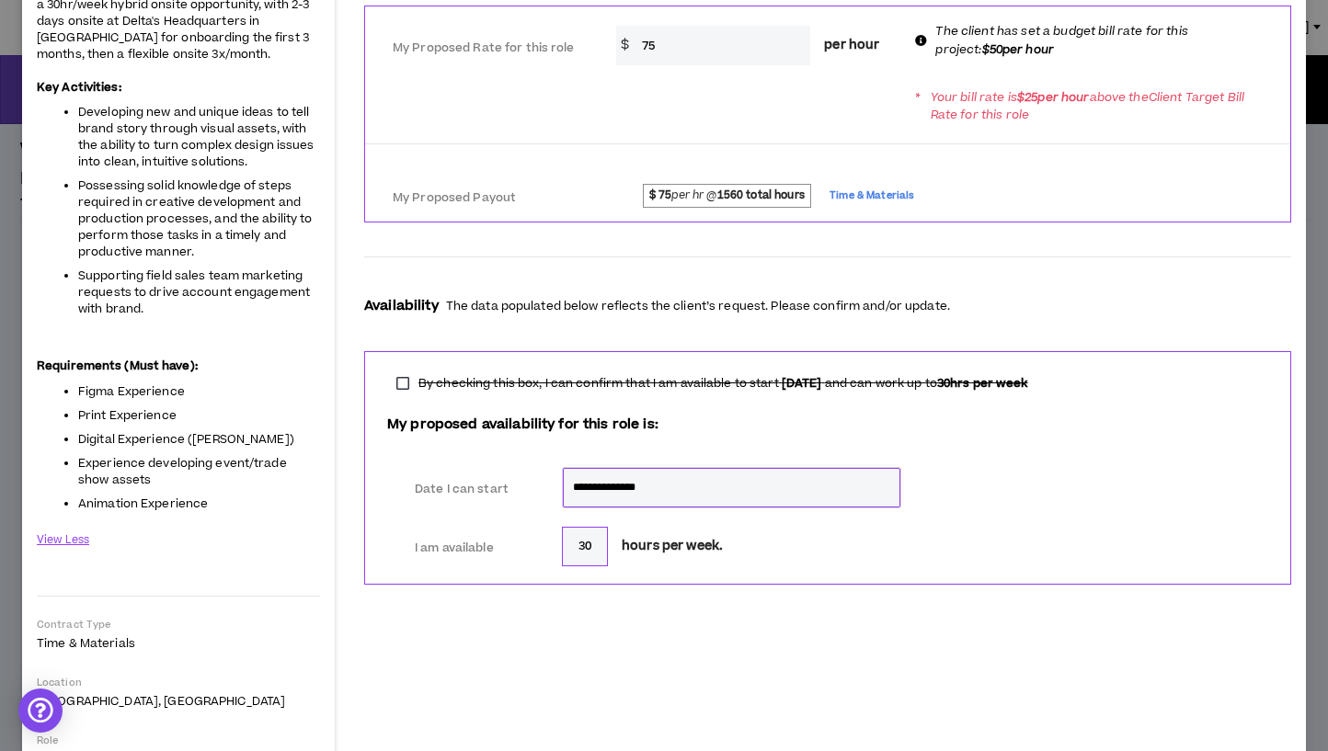
click at [400, 390] on label "By checking this box, I can confirm that I am available to start Sep 22, 2025 a…" at bounding box center [712, 384] width 650 height 26
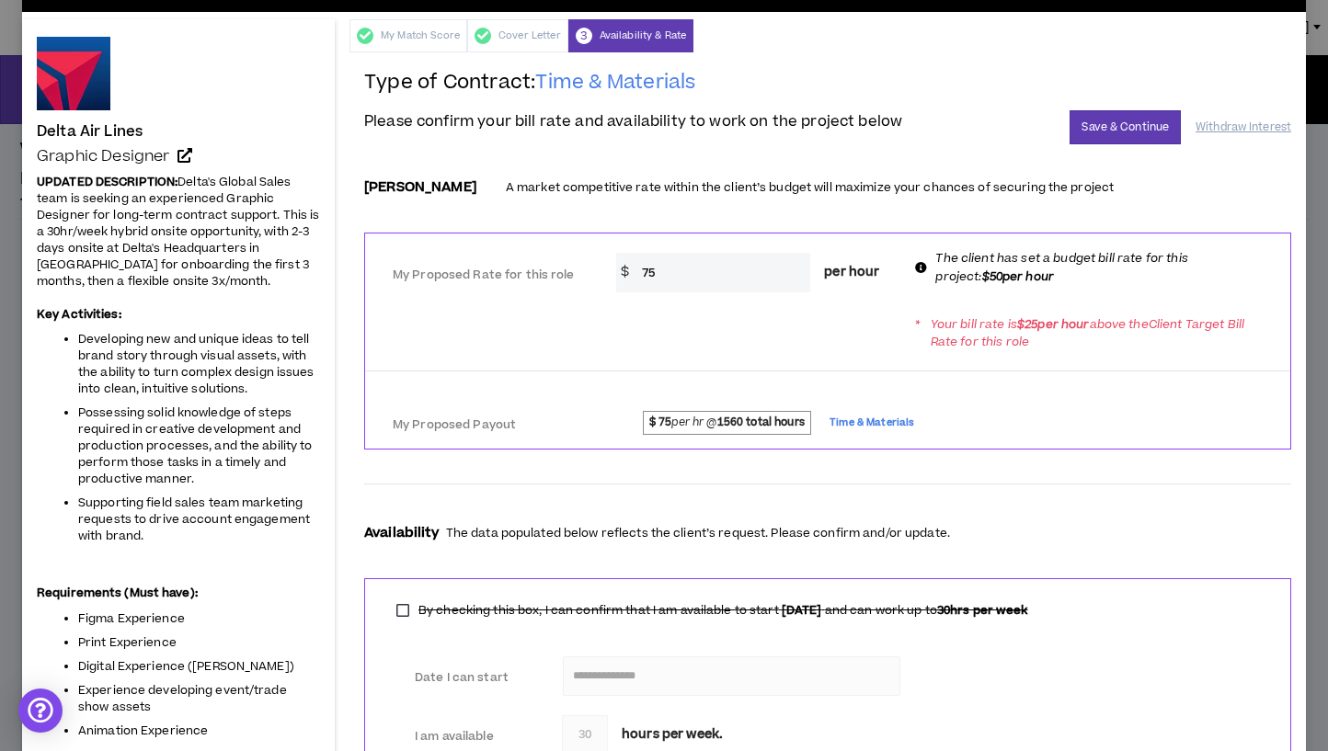
scroll to position [0, 0]
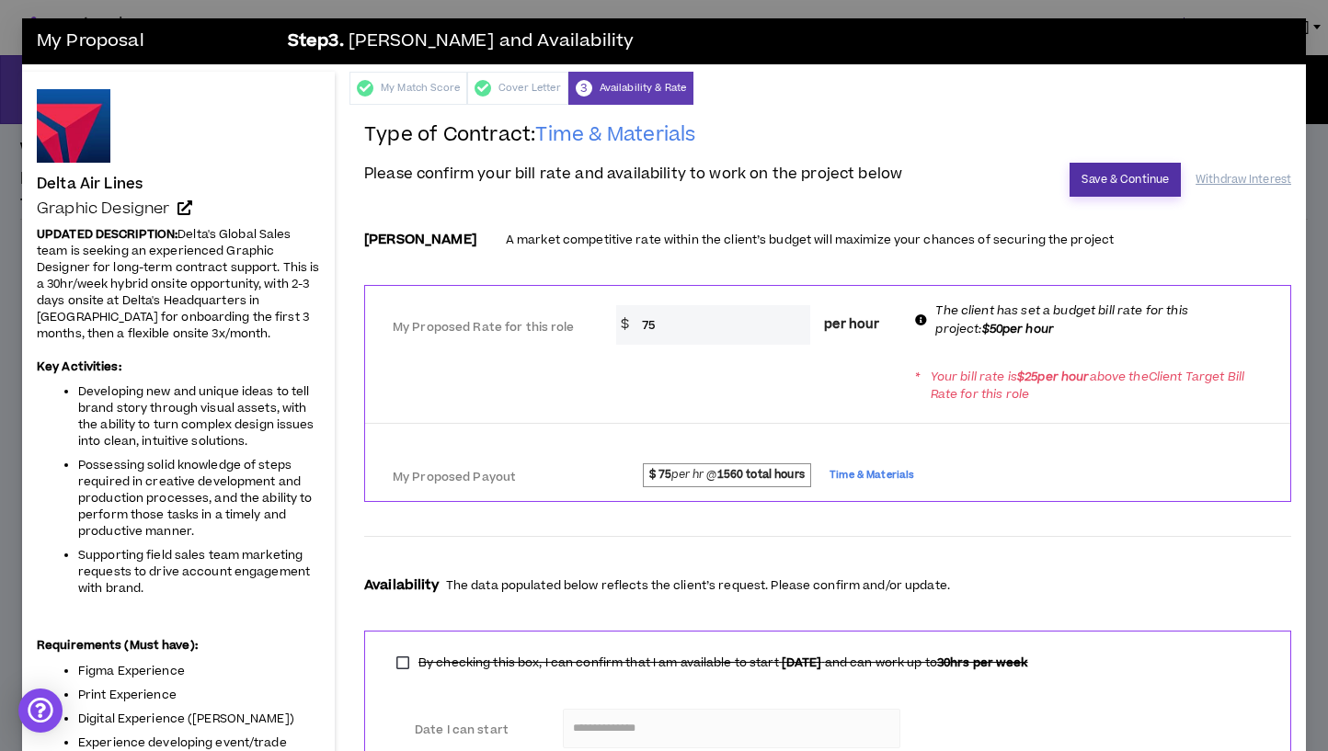
click at [1105, 189] on button "Save & Continue" at bounding box center [1124, 180] width 111 height 34
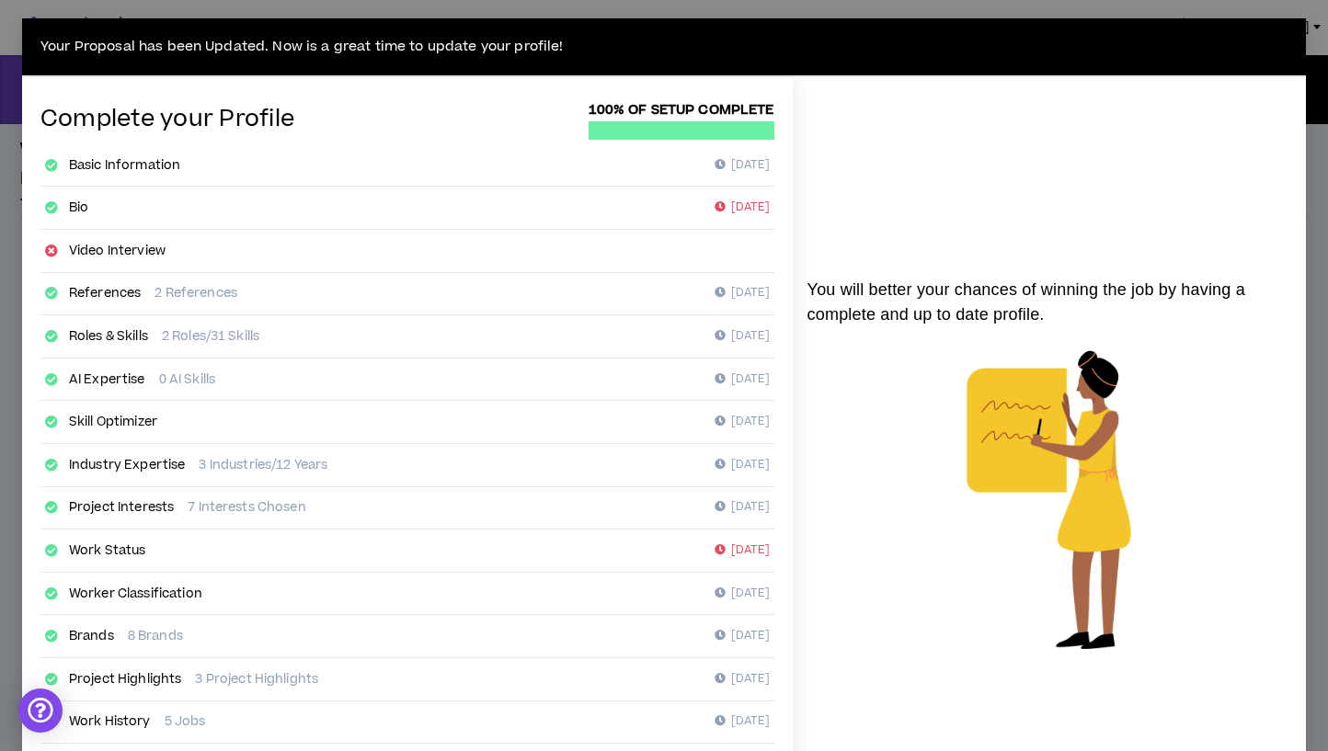
scroll to position [216, 0]
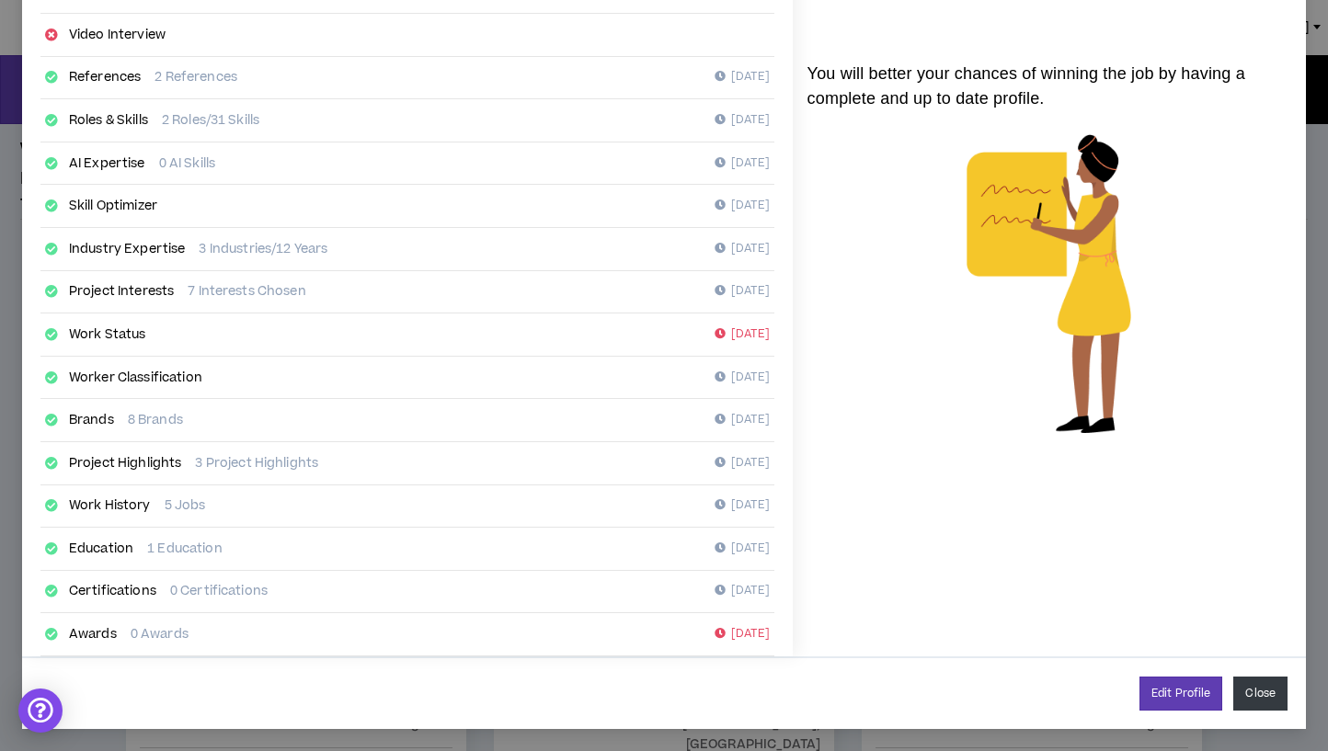
click at [1252, 695] on button "Close" at bounding box center [1260, 694] width 54 height 34
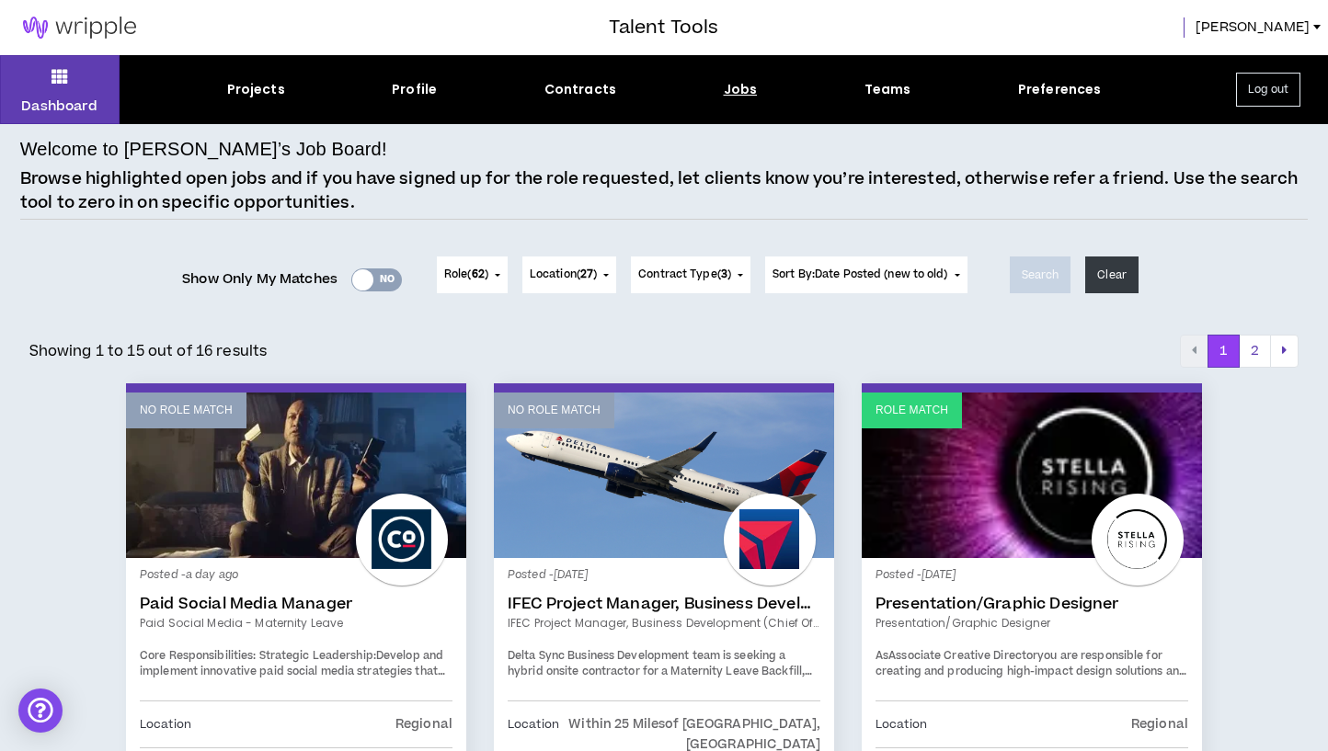
click at [737, 84] on div "Jobs" at bounding box center [741, 89] width 34 height 19
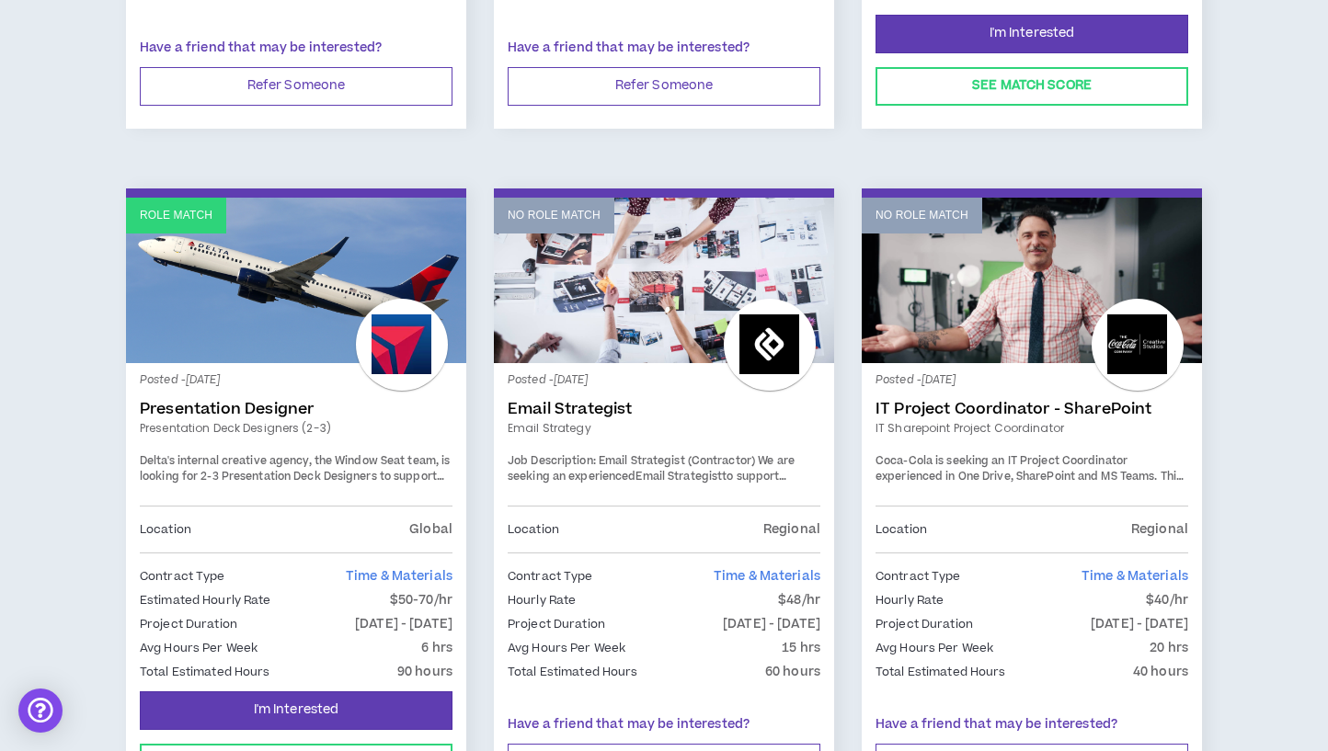
scroll to position [849, 0]
